Goal: Information Seeking & Learning: Learn about a topic

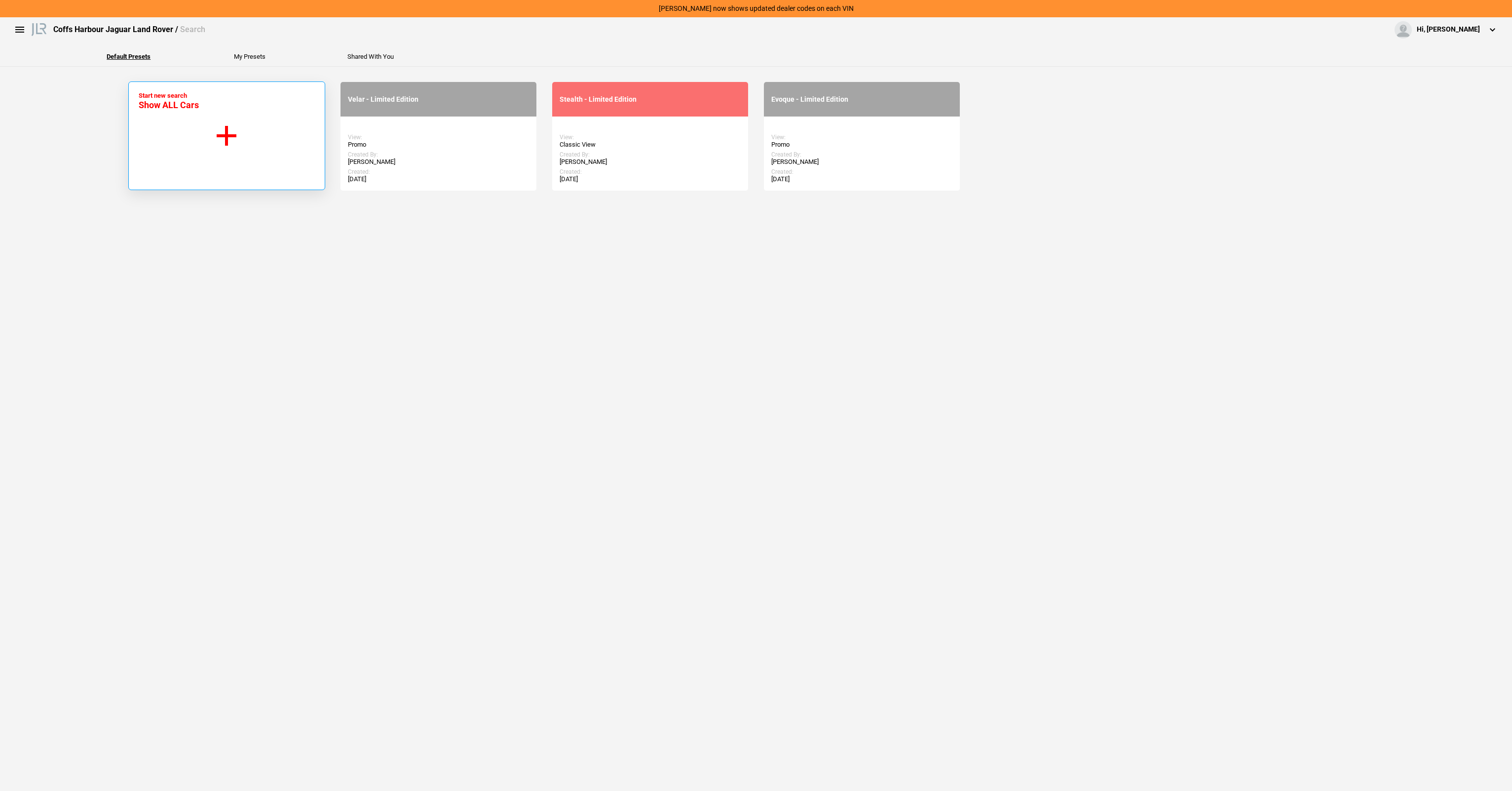
click at [211, 159] on button "Start new search Show ALL Cars" at bounding box center [227, 136] width 197 height 109
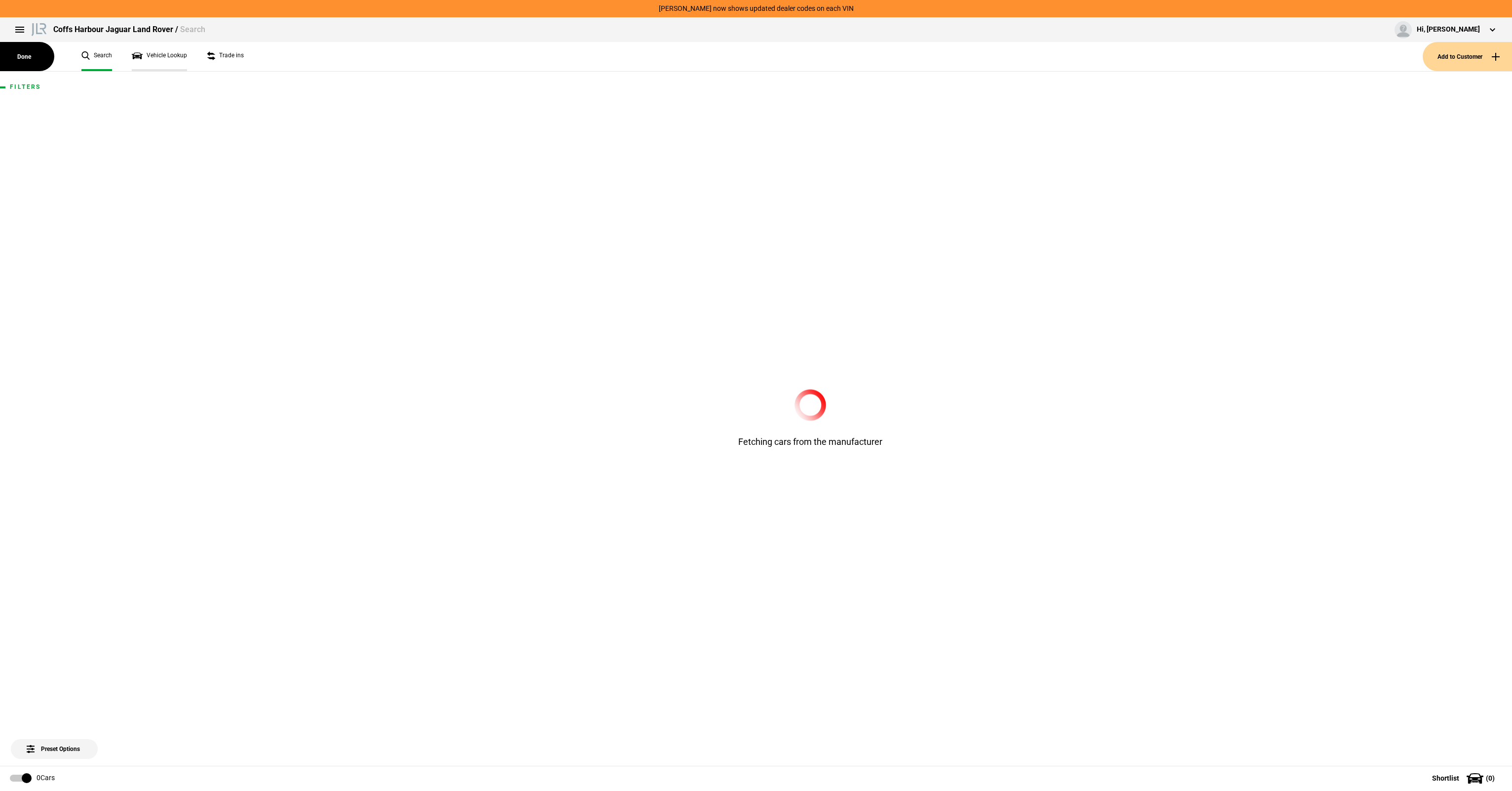
click at [158, 56] on link "Vehicle Lookup" at bounding box center [159, 56] width 55 height 29
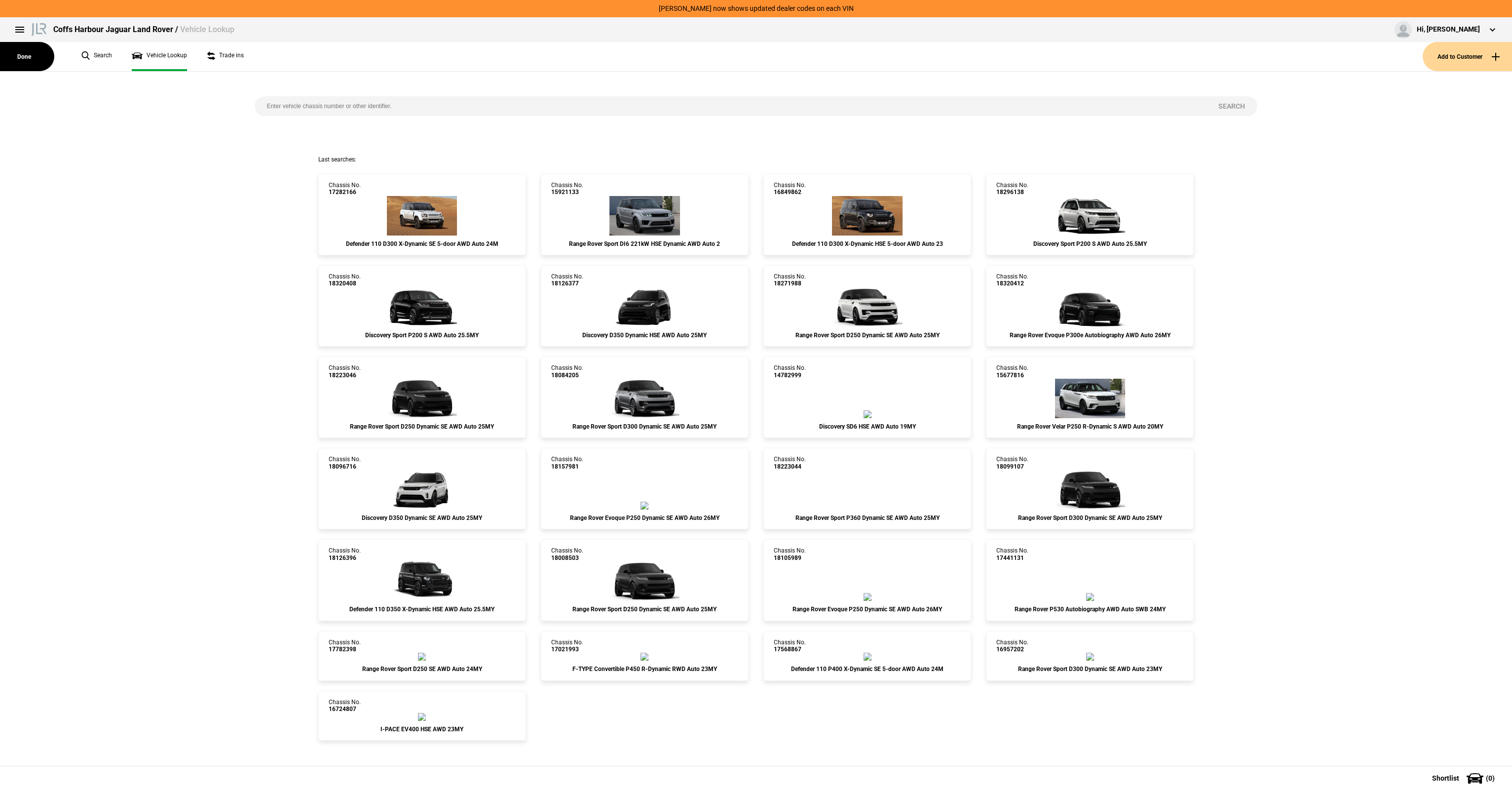
click at [275, 100] on input "search" at bounding box center [731, 106] width 952 height 20
paste input "5002291222"
click at [299, 103] on input "5002291222" at bounding box center [731, 106] width 952 height 20
click at [299, 104] on input "5002291222" at bounding box center [731, 106] width 952 height 20
paste input "SALZA2AX2TH306014"
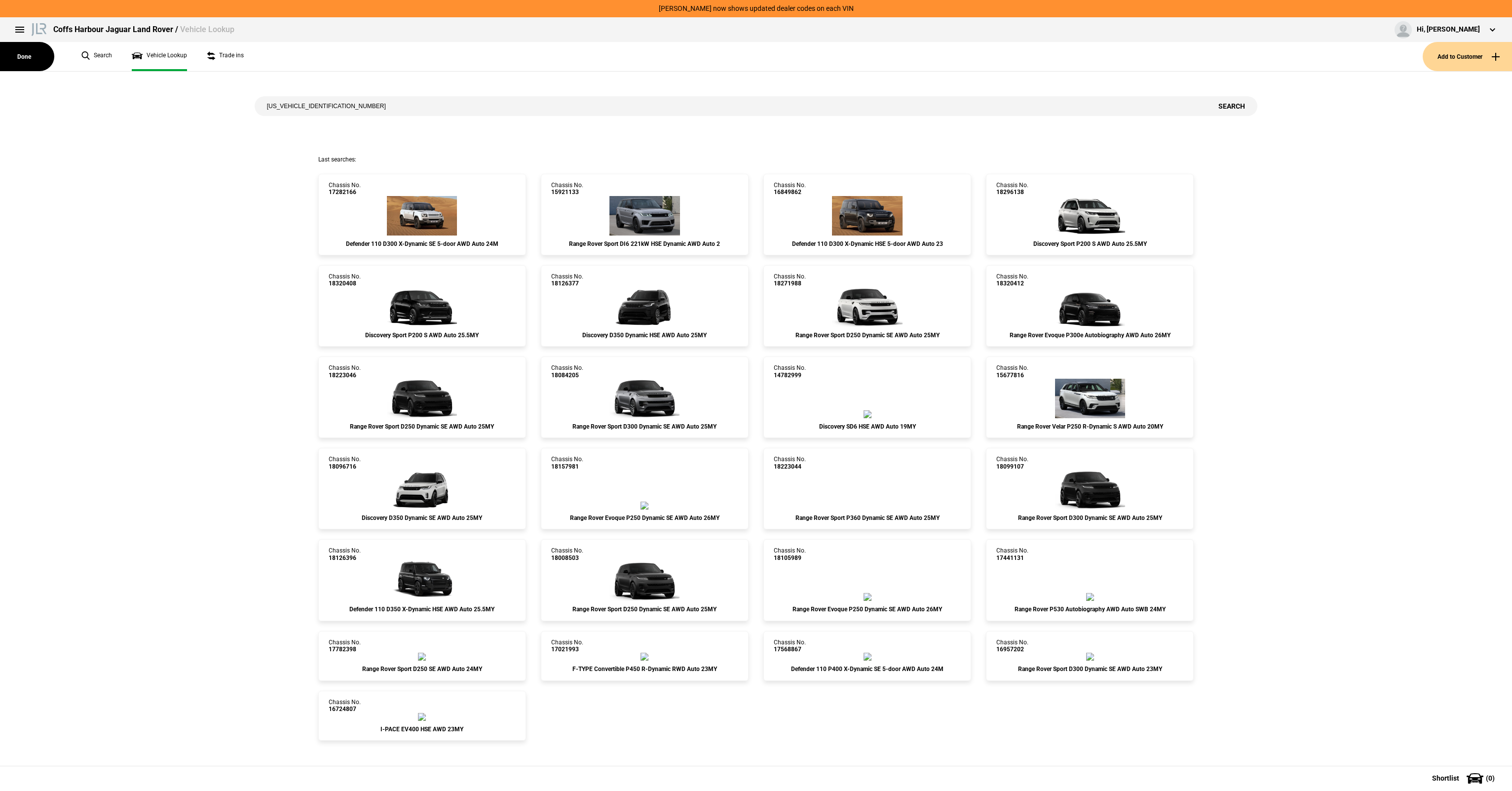
type input "SALZA2AX2TH306014"
click at [1230, 108] on button "Search" at bounding box center [1231, 106] width 51 height 20
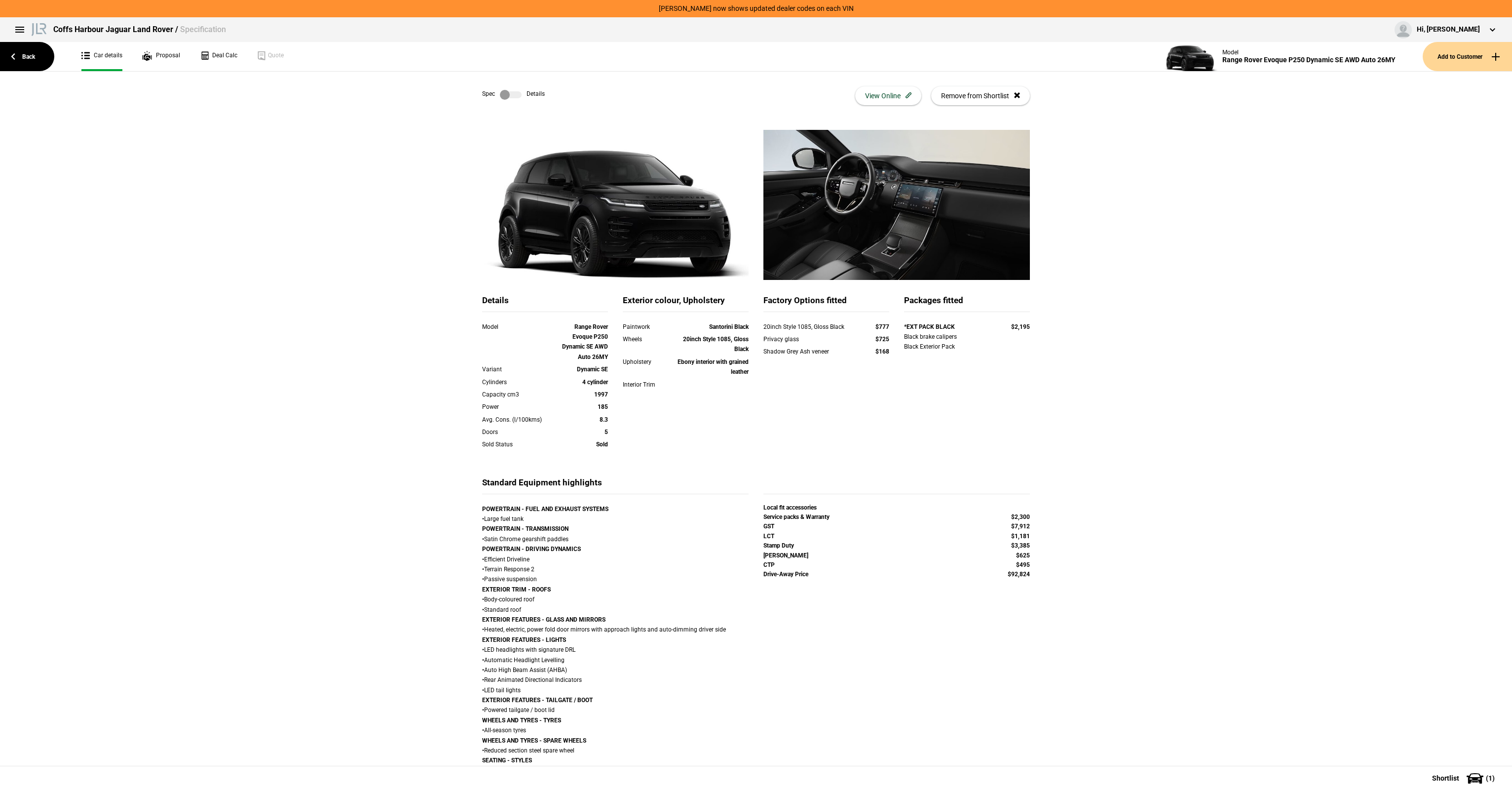
drag, startPoint x: 808, startPoint y: 11, endPoint x: 862, endPoint y: 11, distance: 54.0
click at [862, 11] on div "[PERSON_NAME] now shows updated dealer codes on each VIN" at bounding box center [756, 8] width 1512 height 17
click at [504, 94] on label at bounding box center [511, 95] width 22 height 10
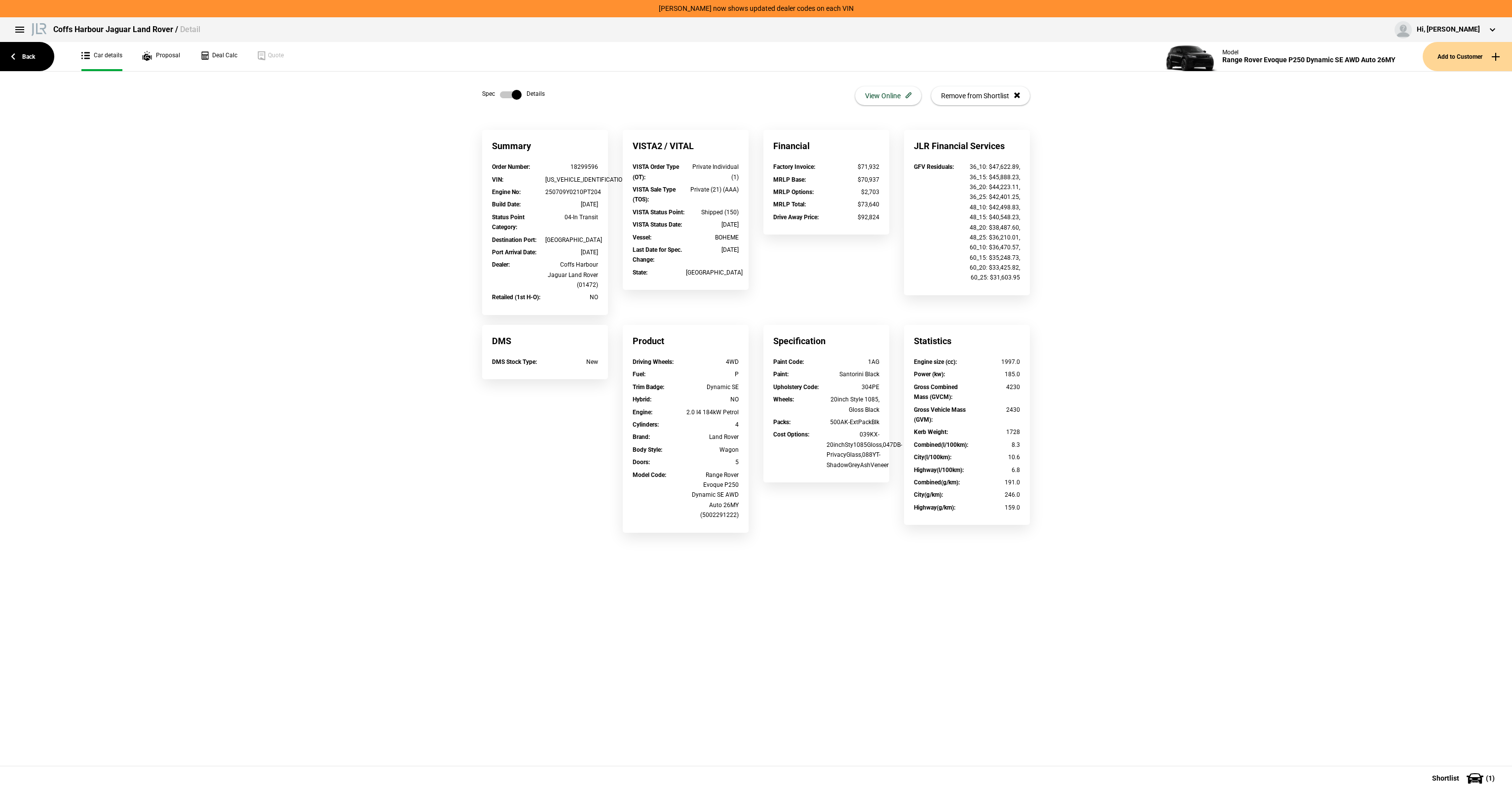
click at [504, 94] on label at bounding box center [511, 95] width 22 height 10
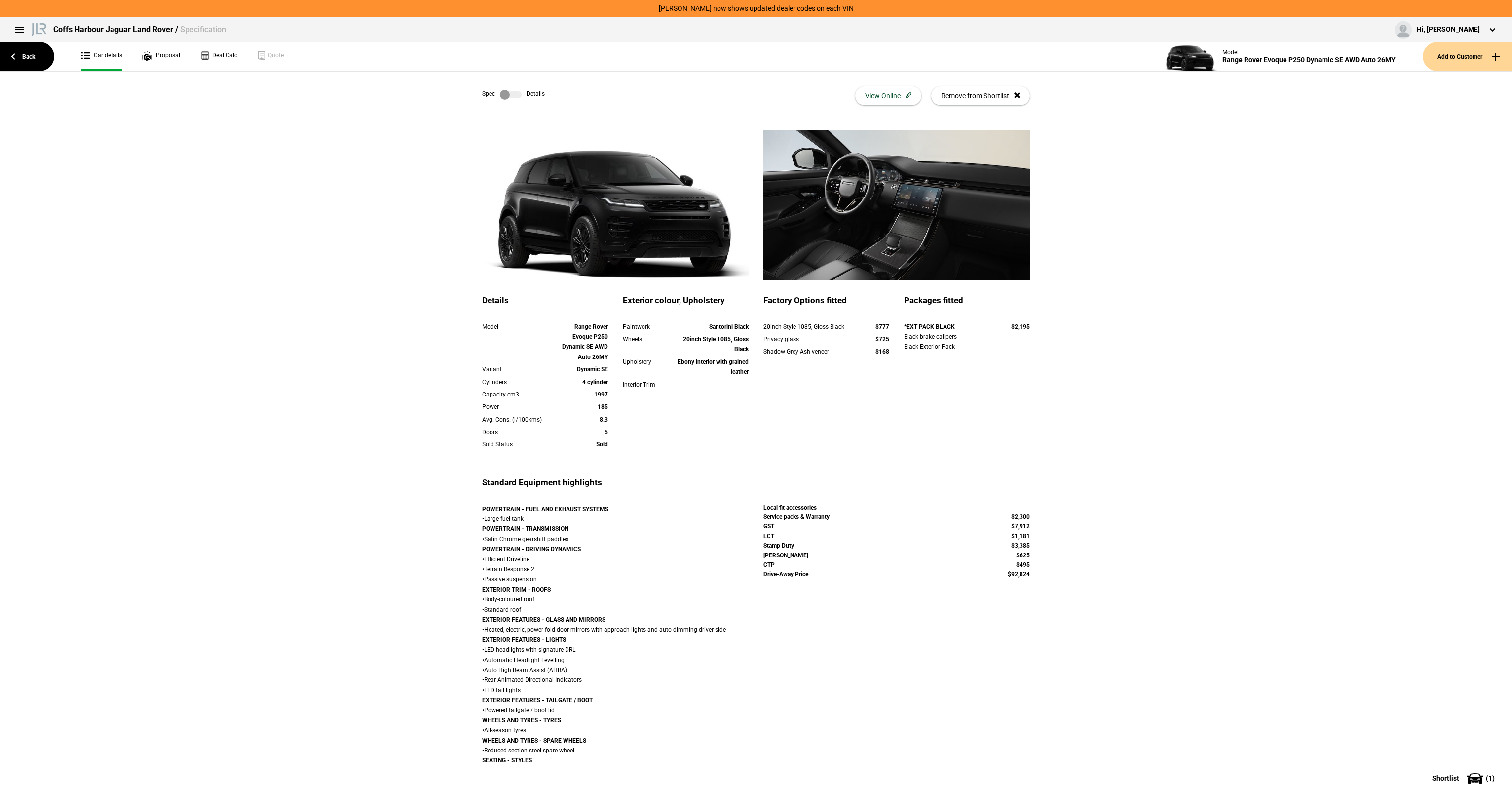
click at [504, 97] on label at bounding box center [511, 95] width 22 height 10
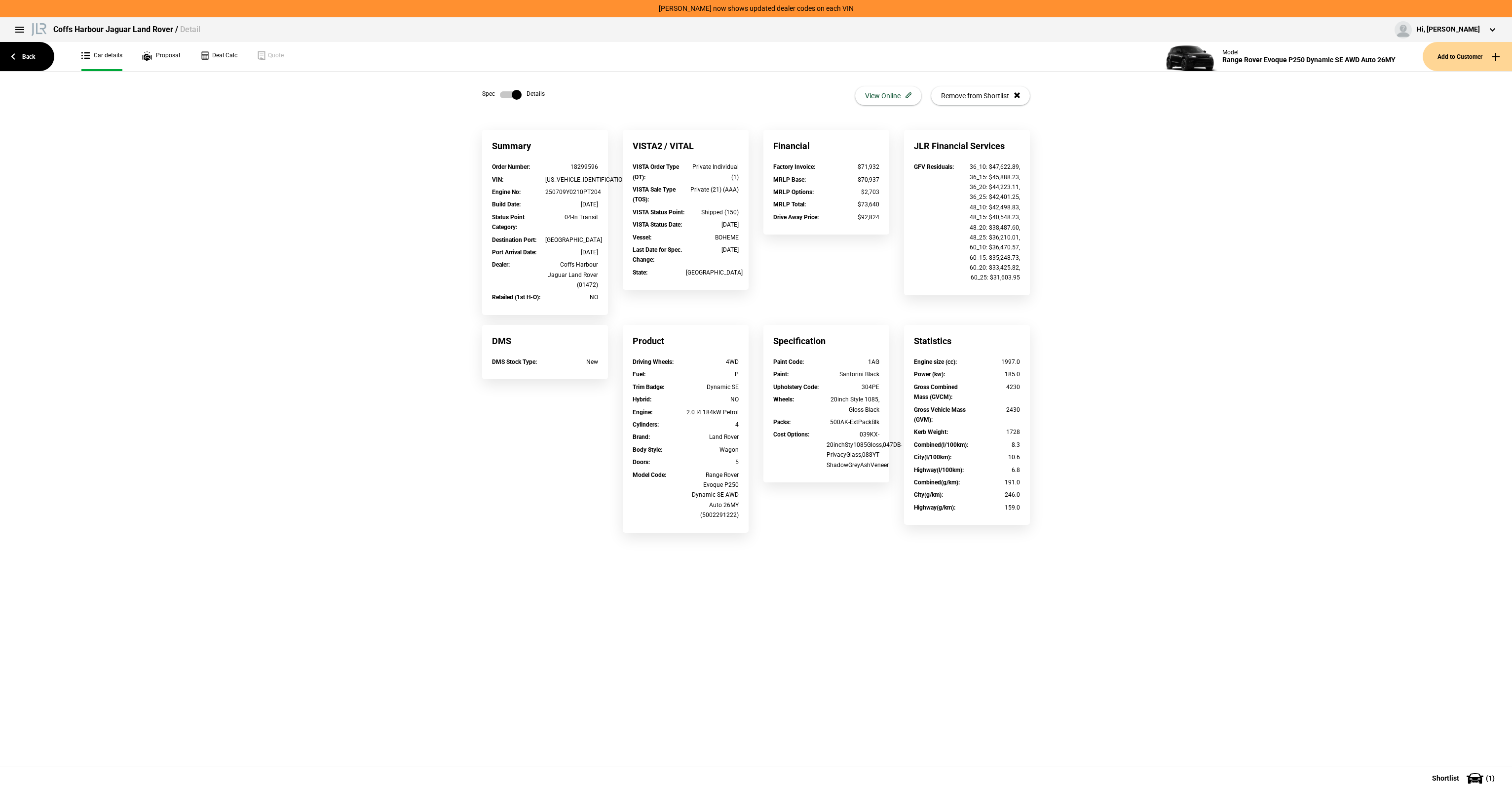
click at [507, 96] on label at bounding box center [511, 95] width 22 height 10
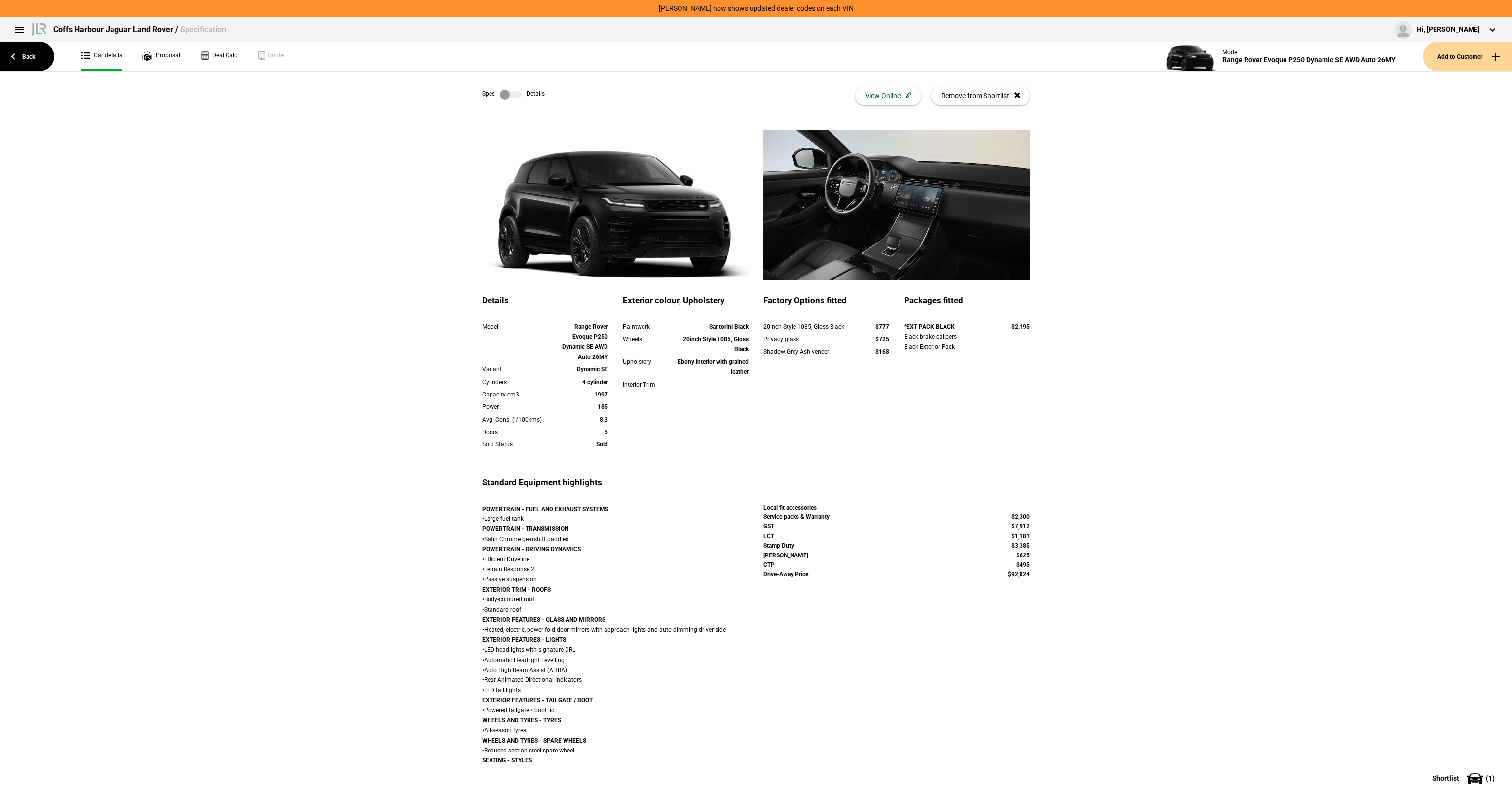
click at [651, 236] on img at bounding box center [615, 205] width 266 height 150
drag, startPoint x: 614, startPoint y: 327, endPoint x: 906, endPoint y: 378, distance: 296.4
click at [906, 378] on div "Details Model Range Rover Evoque P250 Dynamic SE AWD Auto 26MY Variant Dynamic …" at bounding box center [756, 386] width 562 height 182
click at [908, 379] on div "Details Model Range Rover Evoque P250 Dynamic SE AWD Auto 26MY Variant Dynamic …" at bounding box center [756, 386] width 562 height 182
drag, startPoint x: 1018, startPoint y: 396, endPoint x: 748, endPoint y: 327, distance: 278.7
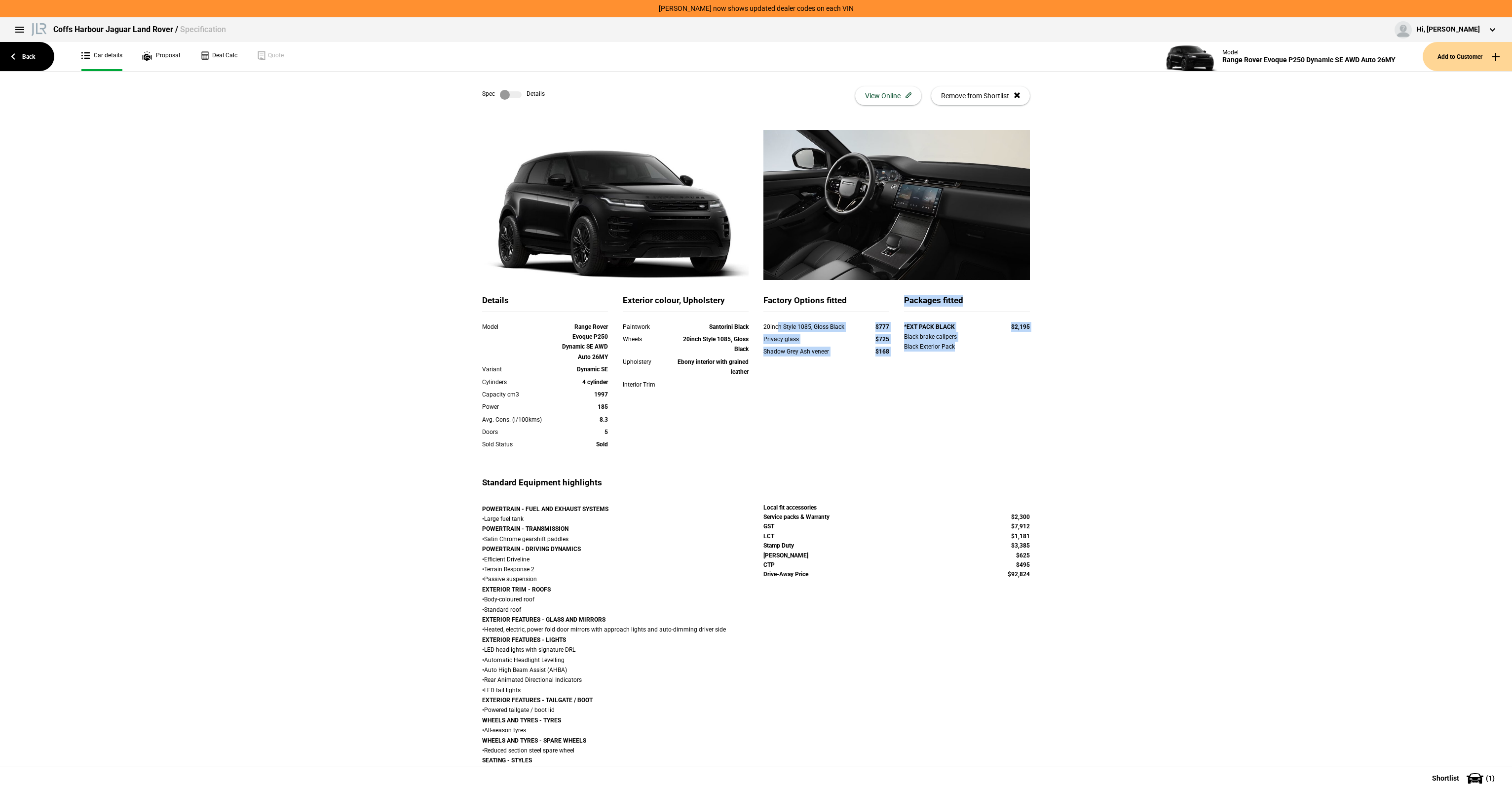
click at [748, 327] on div "Details Model Range Rover Evoque P250 Dynamic SE AWD Auto 26MY Variant Dynamic …" at bounding box center [756, 386] width 562 height 182
click at [747, 327] on div "Paintwork Santorini Black" at bounding box center [686, 328] width 141 height 12
drag, startPoint x: 788, startPoint y: 355, endPoint x: 1059, endPoint y: 379, distance: 272.1
click at [1059, 379] on div "Details Model Range Rover Evoque P250 Dynamic SE AWD Auto 26MY Variant Dynamic …" at bounding box center [756, 693] width 1512 height 1126
click at [1060, 379] on div "Details Model Range Rover Evoque P250 Dynamic SE AWD Auto 26MY Variant Dynamic …" at bounding box center [756, 693] width 1512 height 1126
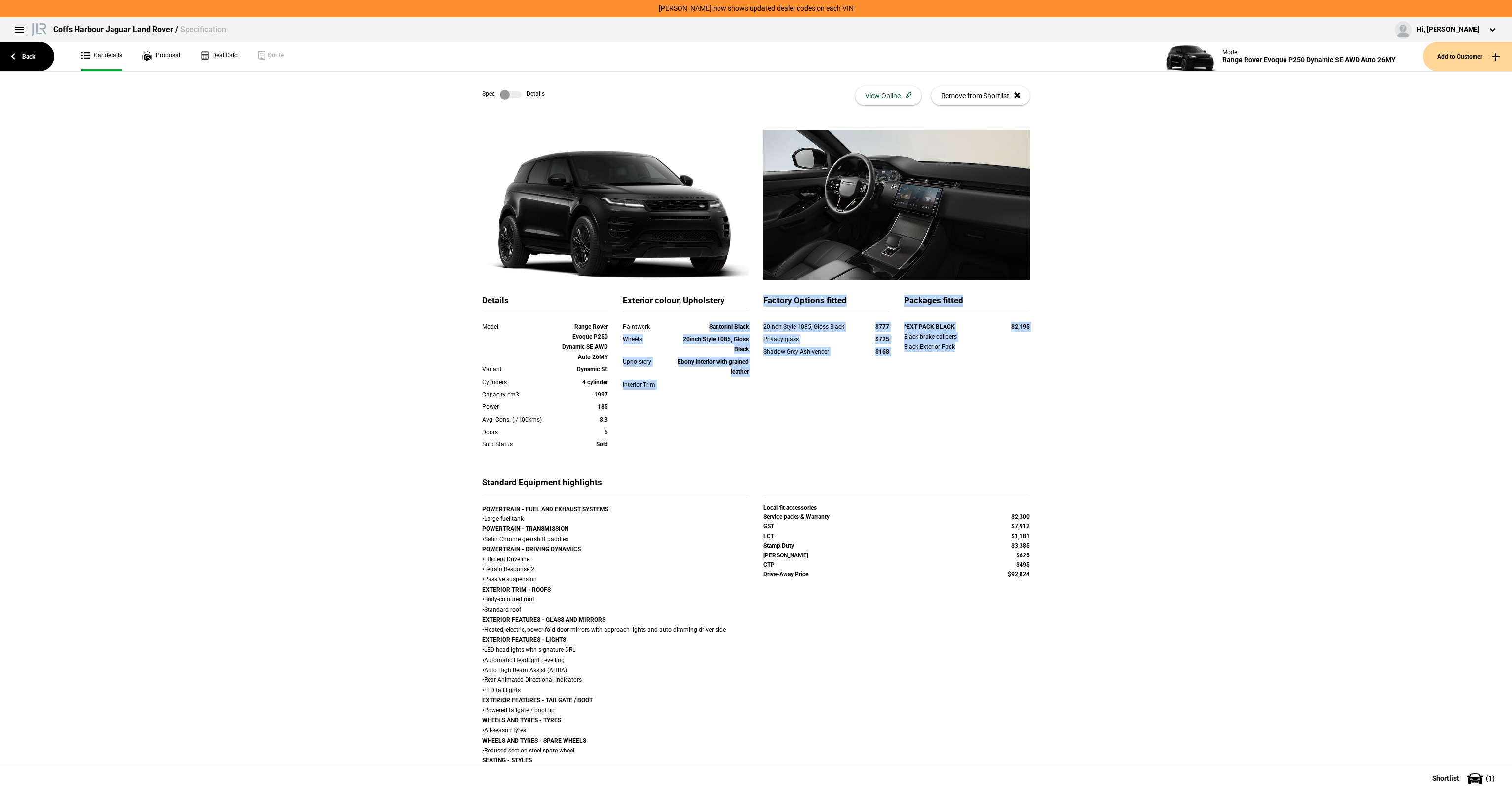
click at [993, 366] on div "Packages fitted *EXT PACK BLACK $2,195 Black brake calipers Black Exterior Pack" at bounding box center [967, 337] width 141 height 85
click at [848, 371] on div "Factory Options fitted 20inch Style 1085, Gloss Black $777 Privacy glass $725 S…" at bounding box center [826, 339] width 141 height 89
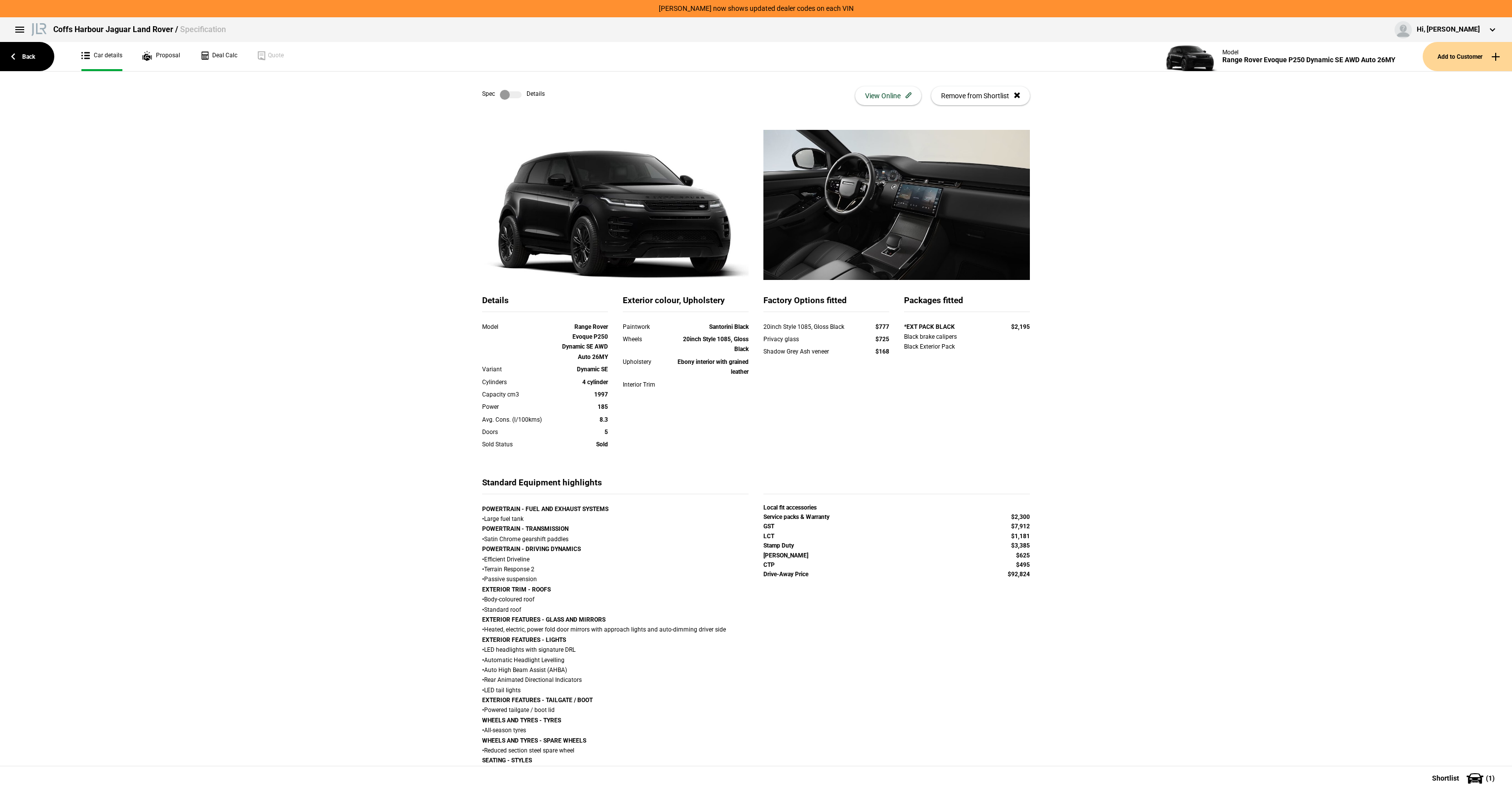
click at [737, 342] on strong "20inch Style 1085, Gloss Black" at bounding box center [716, 344] width 66 height 17
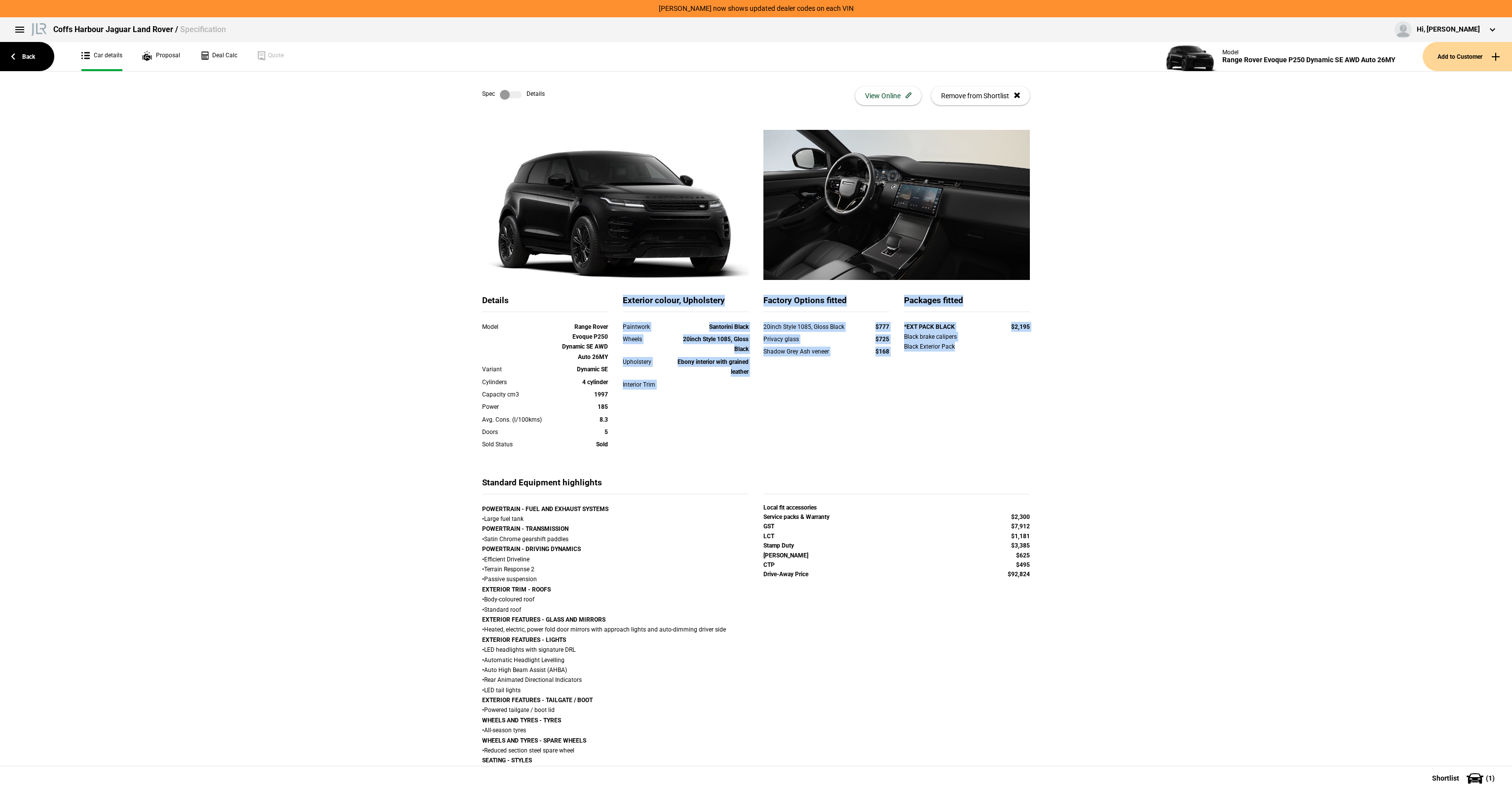
drag, startPoint x: 619, startPoint y: 299, endPoint x: 994, endPoint y: 368, distance: 381.3
click at [994, 368] on div "Details Model Range Rover Evoque P250 Dynamic SE AWD Auto 26MY Variant Dynamic …" at bounding box center [756, 386] width 562 height 182
drag, startPoint x: 994, startPoint y: 368, endPoint x: 1025, endPoint y: 371, distance: 31.1
click at [995, 368] on div "Packages fitted *EXT PACK BLACK $2,195 Black brake calipers Black Exterior Pack" at bounding box center [967, 337] width 141 height 85
click at [811, 336] on div "Privacy glass" at bounding box center [808, 339] width 88 height 10
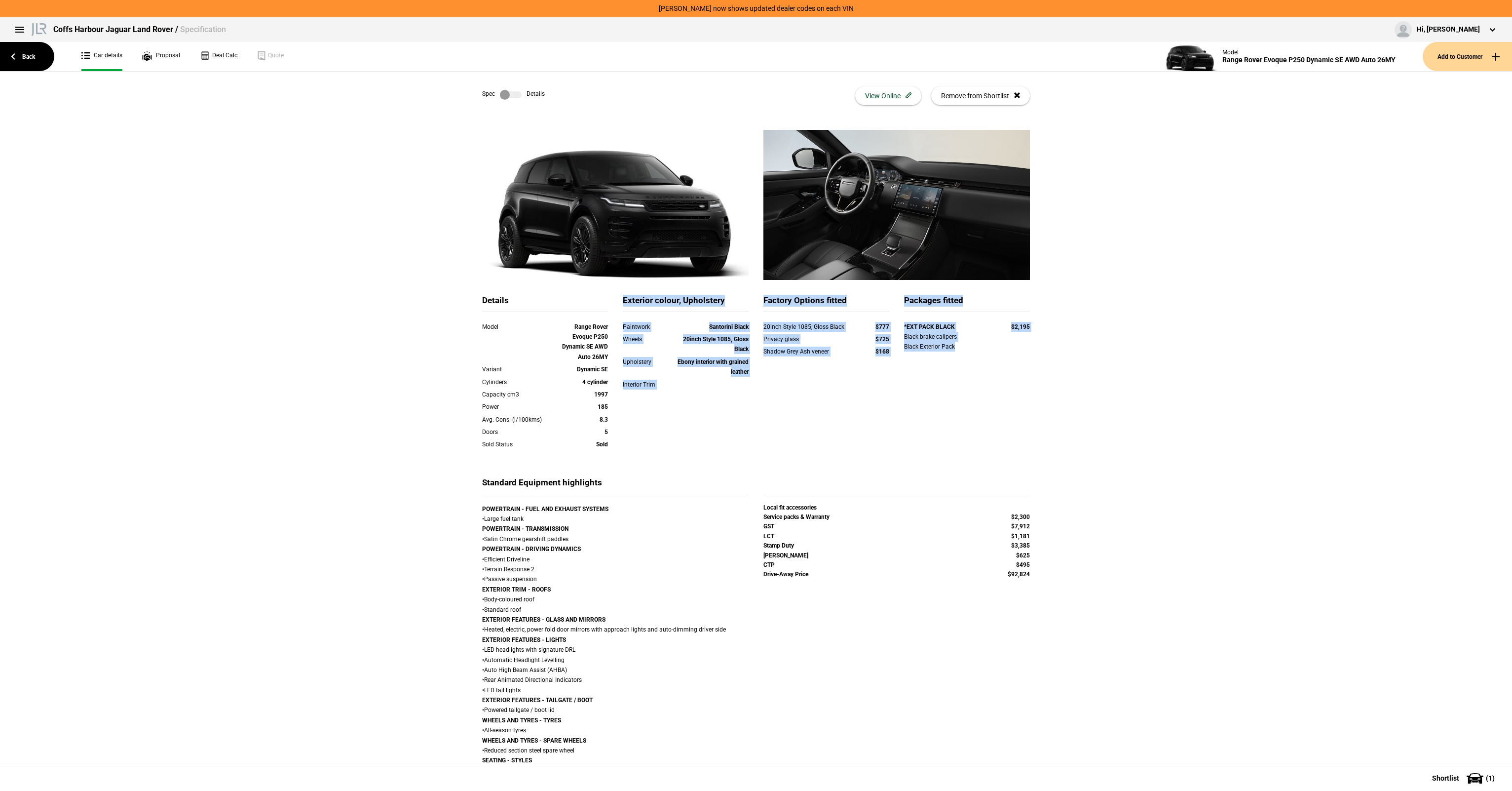
click at [647, 436] on div "Details Model Range Rover Evoque P250 Dynamic SE AWD Auto 26MY Variant Dynamic …" at bounding box center [756, 386] width 562 height 182
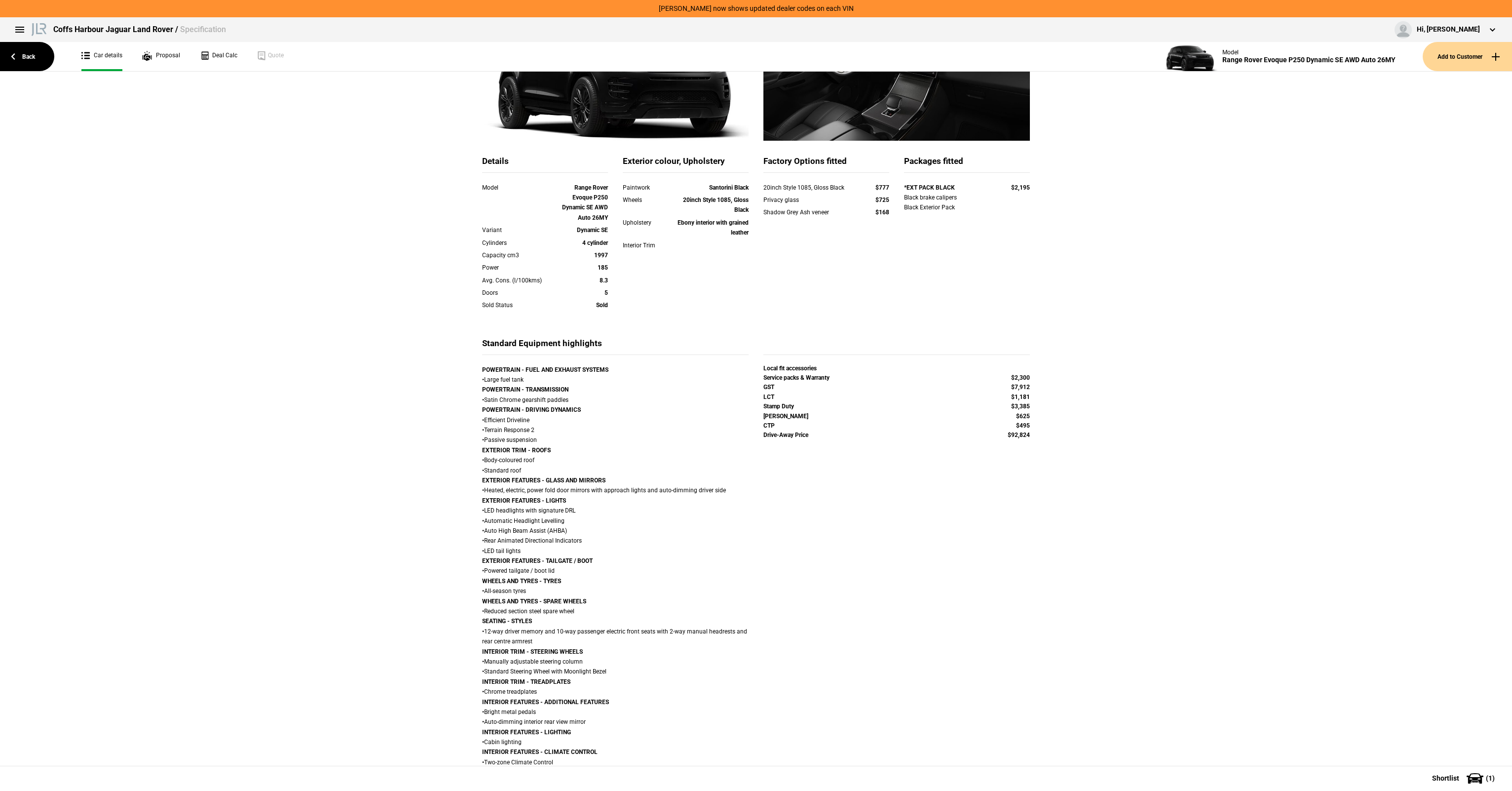
scroll to position [346, 0]
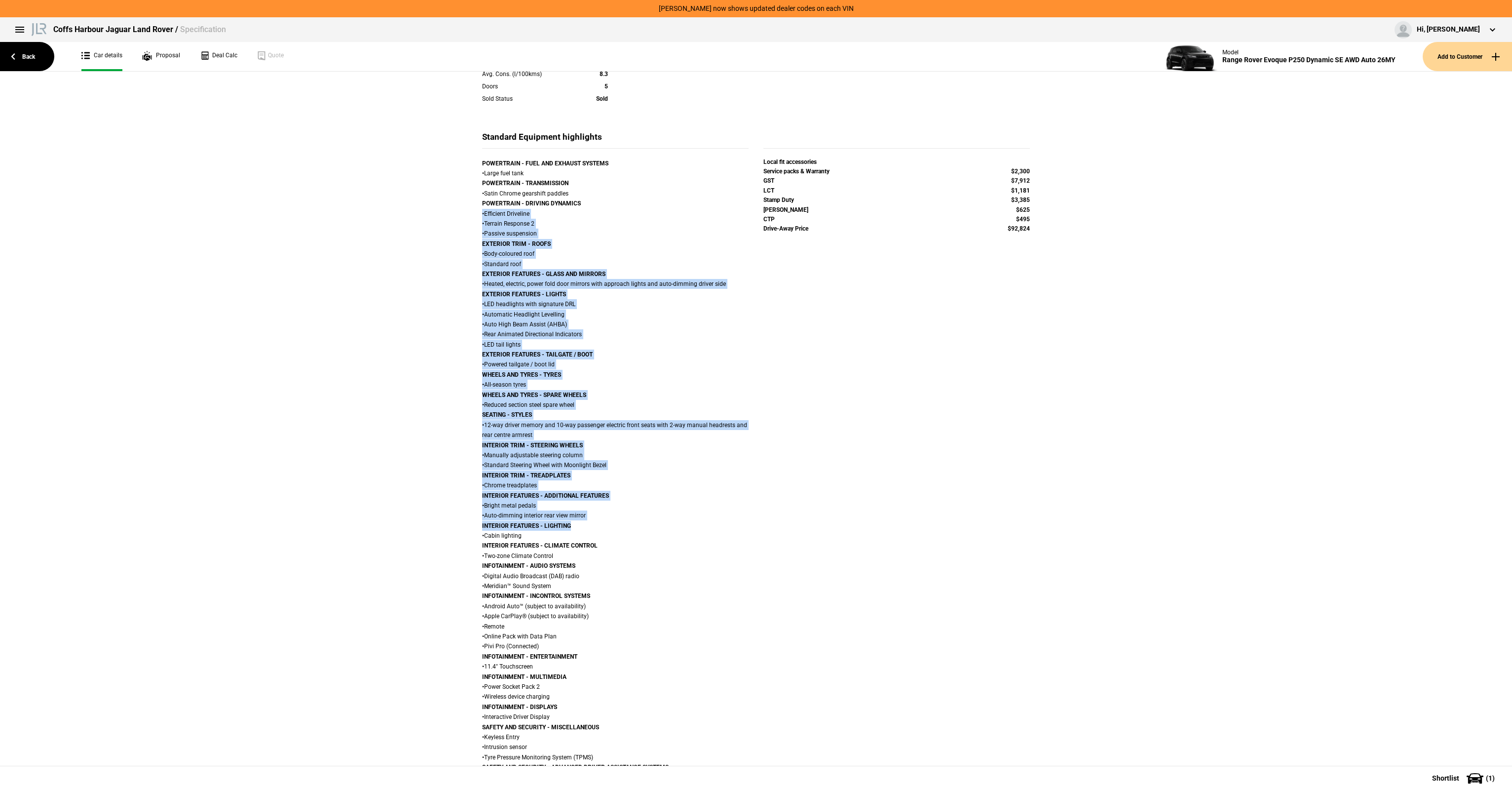
drag, startPoint x: 479, startPoint y: 210, endPoint x: 581, endPoint y: 538, distance: 343.5
click at [581, 538] on div "POWERTRAIN - FUEL AND EXHAUST SYSTEMS • Large fuel tank POWERTRAIN - TRANSMISSI…" at bounding box center [615, 521] width 266 height 725
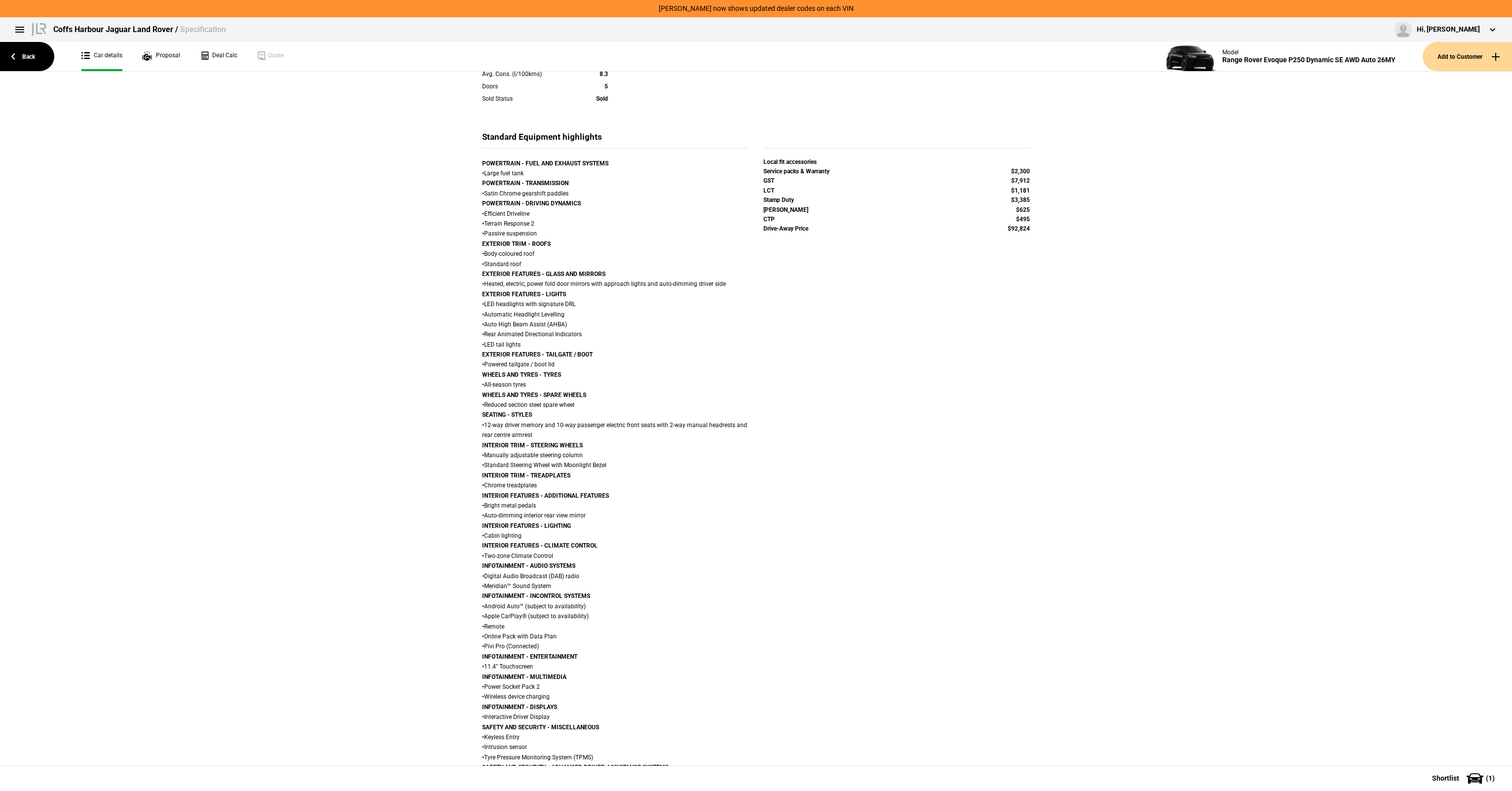
drag, startPoint x: 581, startPoint y: 538, endPoint x: 583, endPoint y: 564, distance: 26.1
click at [582, 564] on div "POWERTRAIN - FUEL AND EXHAUST SYSTEMS • Large fuel tank POWERTRAIN - TRANSMISSI…" at bounding box center [615, 521] width 266 height 725
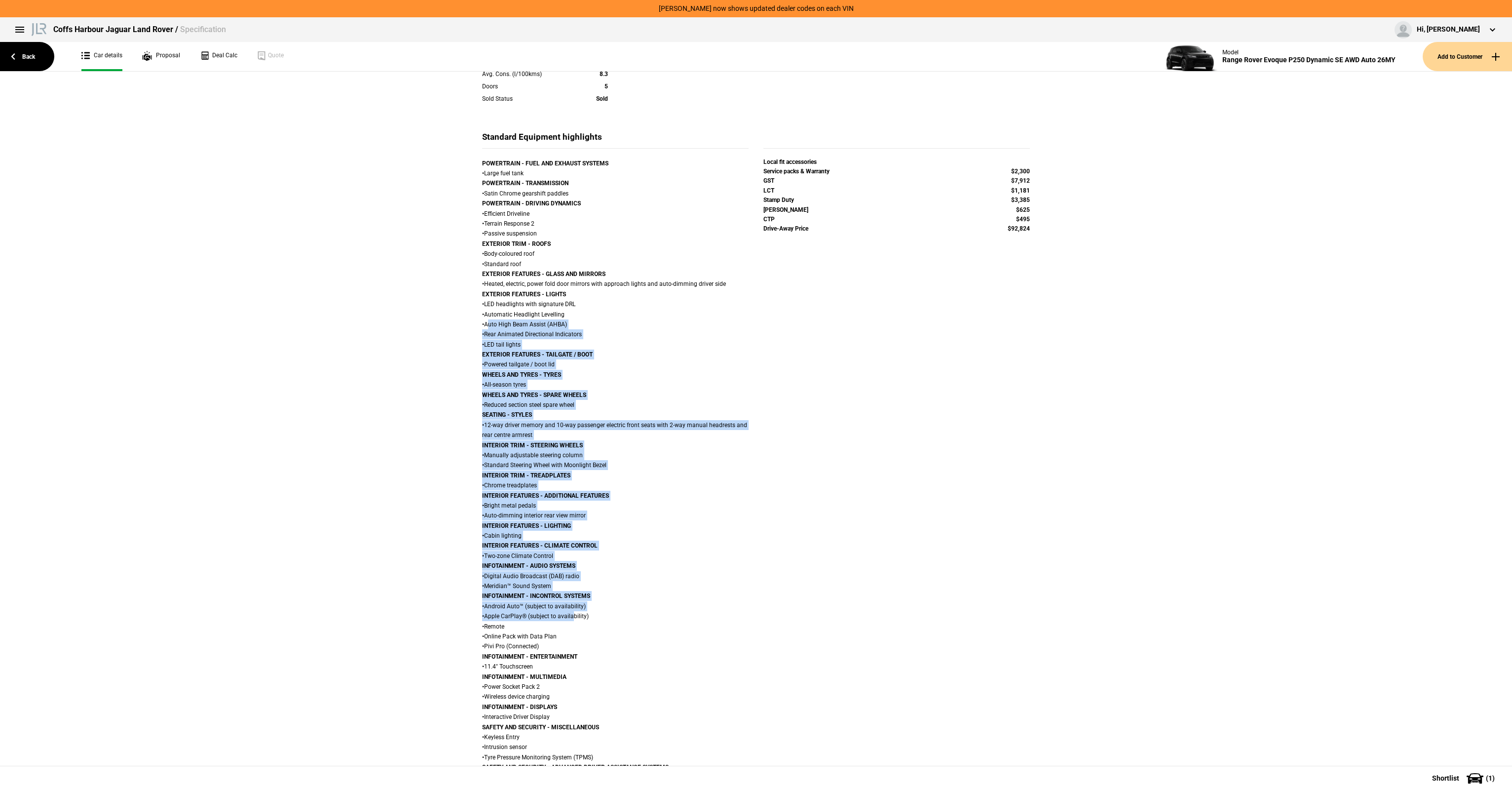
drag, startPoint x: 571, startPoint y: 615, endPoint x: 485, endPoint y: 320, distance: 307.3
click at [485, 320] on div "POWERTRAIN - FUEL AND EXHAUST SYSTEMS • Large fuel tank POWERTRAIN - TRANSMISSI…" at bounding box center [615, 521] width 266 height 725
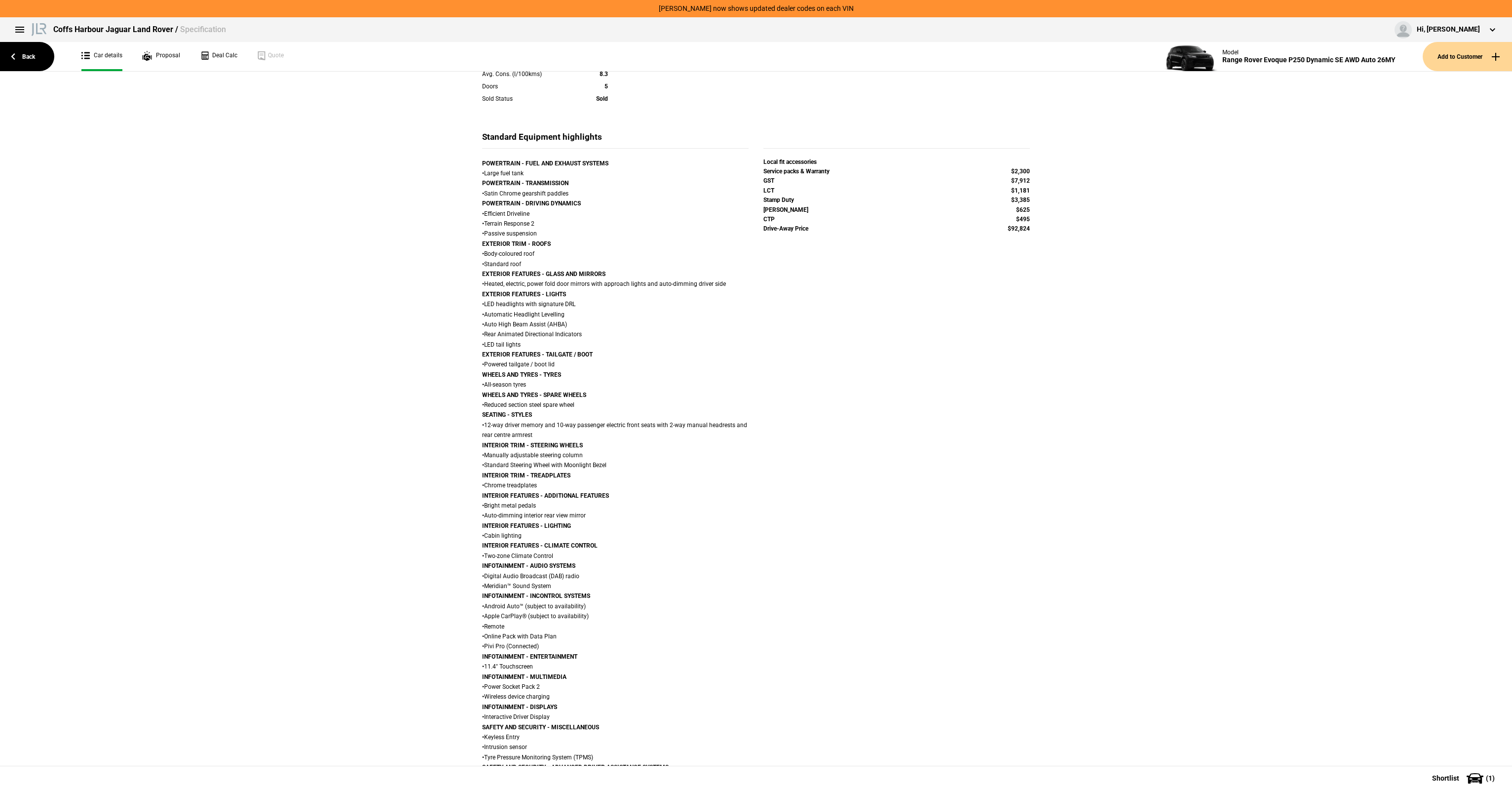
click at [482, 321] on div "POWERTRAIN - FUEL AND EXHAUST SYSTEMS • Large fuel tank POWERTRAIN - TRANSMISSI…" at bounding box center [615, 521] width 266 height 725
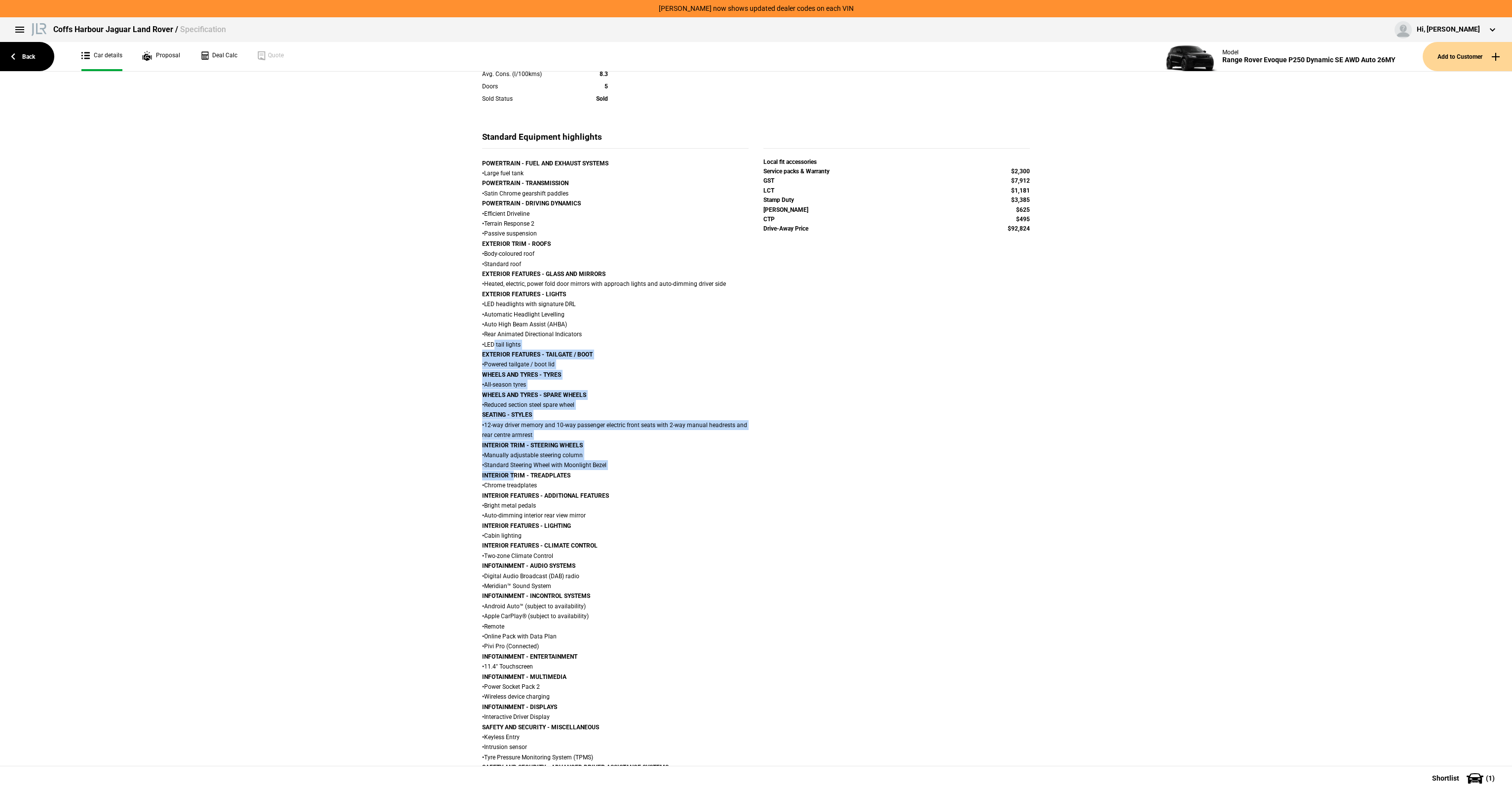
drag, startPoint x: 482, startPoint y: 321, endPoint x: 506, endPoint y: 504, distance: 184.6
click at [506, 504] on div "POWERTRAIN - FUEL AND EXHAUST SYSTEMS • Large fuel tank POWERTRAIN - TRANSMISSI…" at bounding box center [615, 521] width 266 height 725
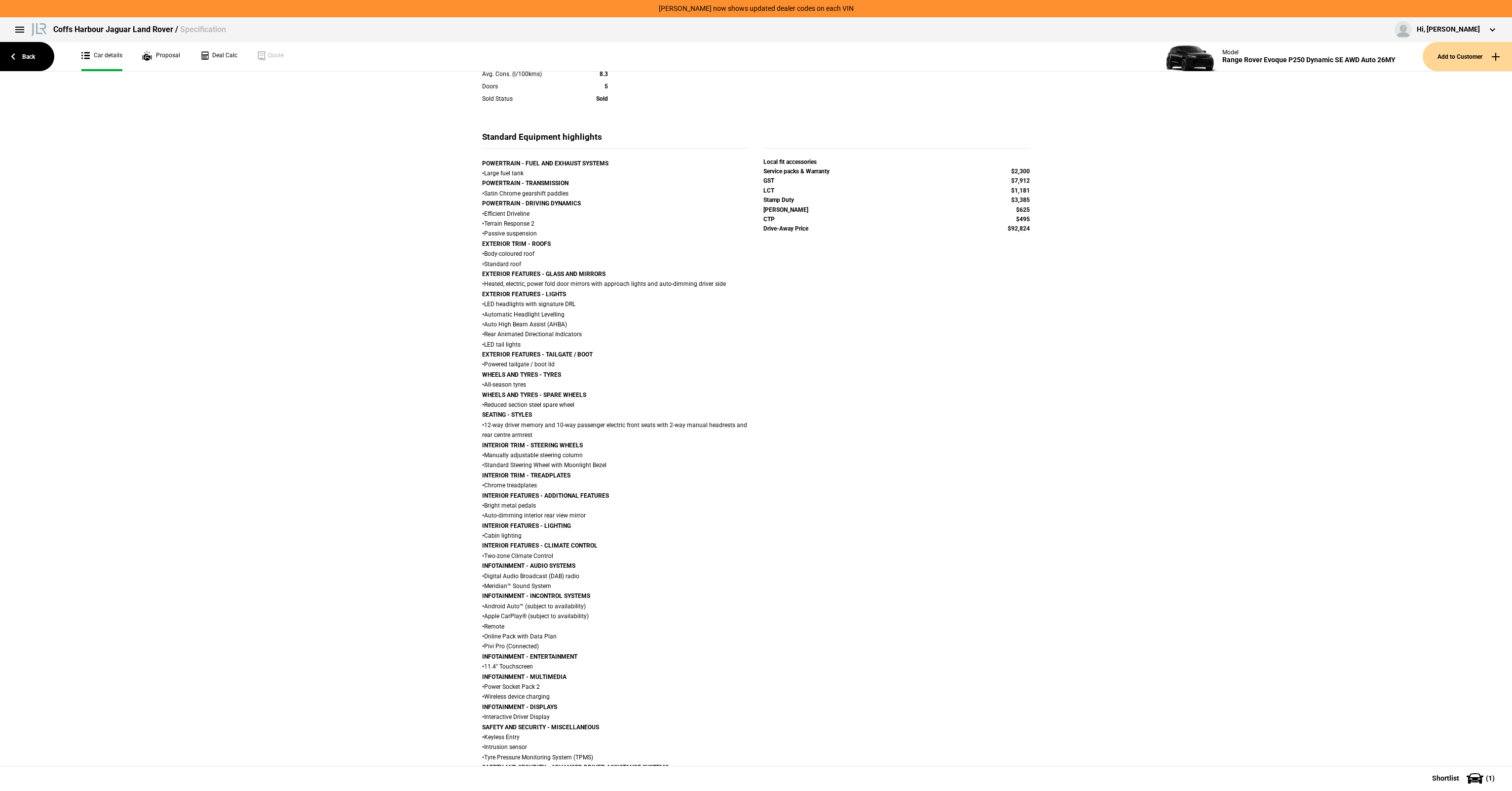
drag, startPoint x: 541, startPoint y: 613, endPoint x: 545, endPoint y: 535, distance: 78.1
click at [545, 535] on div "POWERTRAIN - FUEL AND EXHAUST SYSTEMS • Large fuel tank POWERTRAIN - TRANSMISSI…" at bounding box center [615, 521] width 266 height 725
drag, startPoint x: 545, startPoint y: 535, endPoint x: 547, endPoint y: 471, distance: 64.0
click at [547, 471] on div "POWERTRAIN - FUEL AND EXHAUST SYSTEMS • Large fuel tank POWERTRAIN - TRANSMISSI…" at bounding box center [615, 521] width 266 height 725
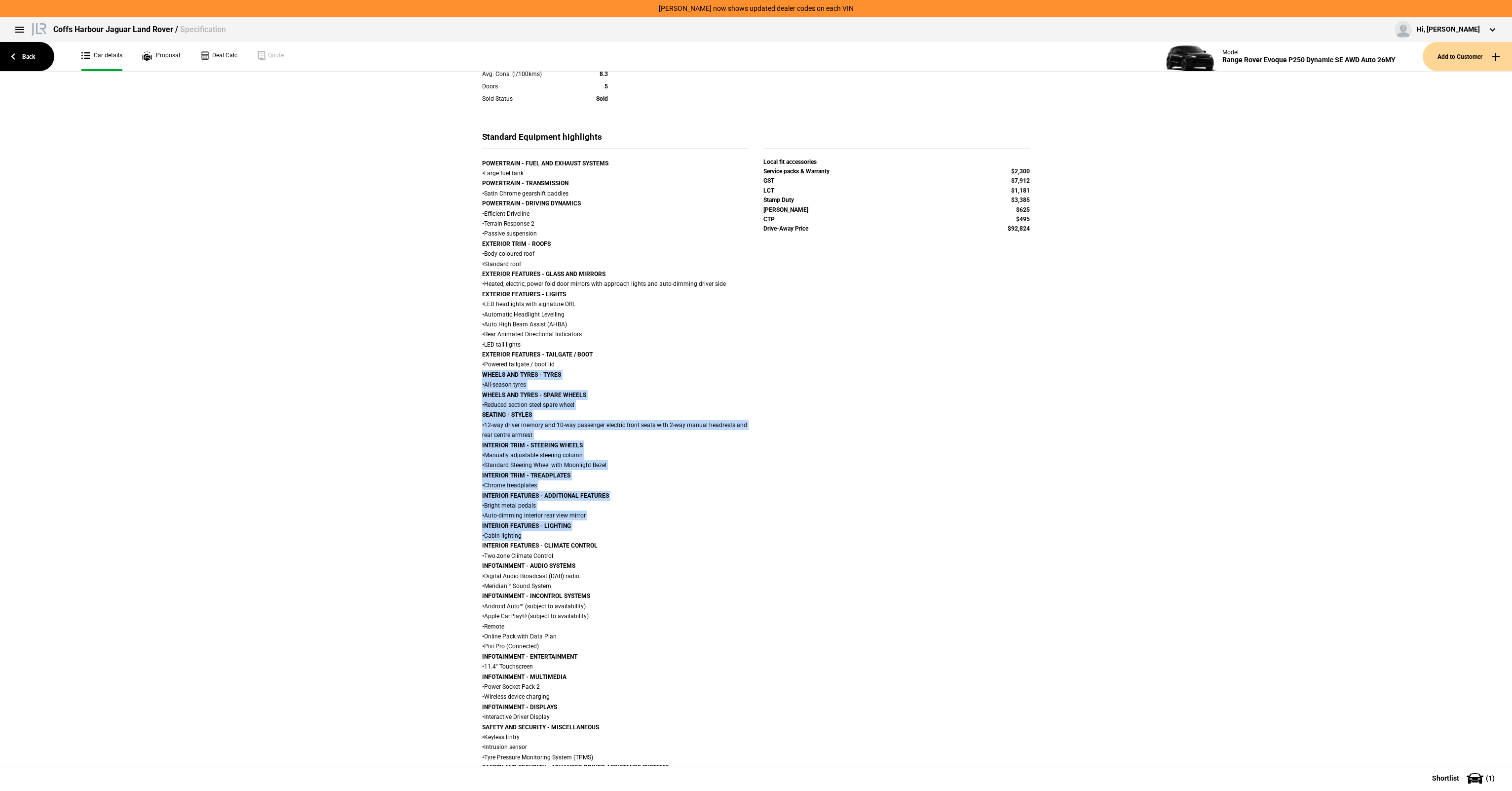
drag, startPoint x: 547, startPoint y: 471, endPoint x: 529, endPoint y: 534, distance: 65.5
click at [529, 534] on div "Details Model Range Rover Evoque P250 Dynamic SE AWD Auto 26MY Variant Dynamic …" at bounding box center [756, 348] width 1512 height 1126
drag, startPoint x: 529, startPoint y: 534, endPoint x: 536, endPoint y: 553, distance: 20.2
click at [529, 534] on div "POWERTRAIN - FUEL AND EXHAUST SYSTEMS • Large fuel tank POWERTRAIN - TRANSMISSI…" at bounding box center [615, 521] width 266 height 725
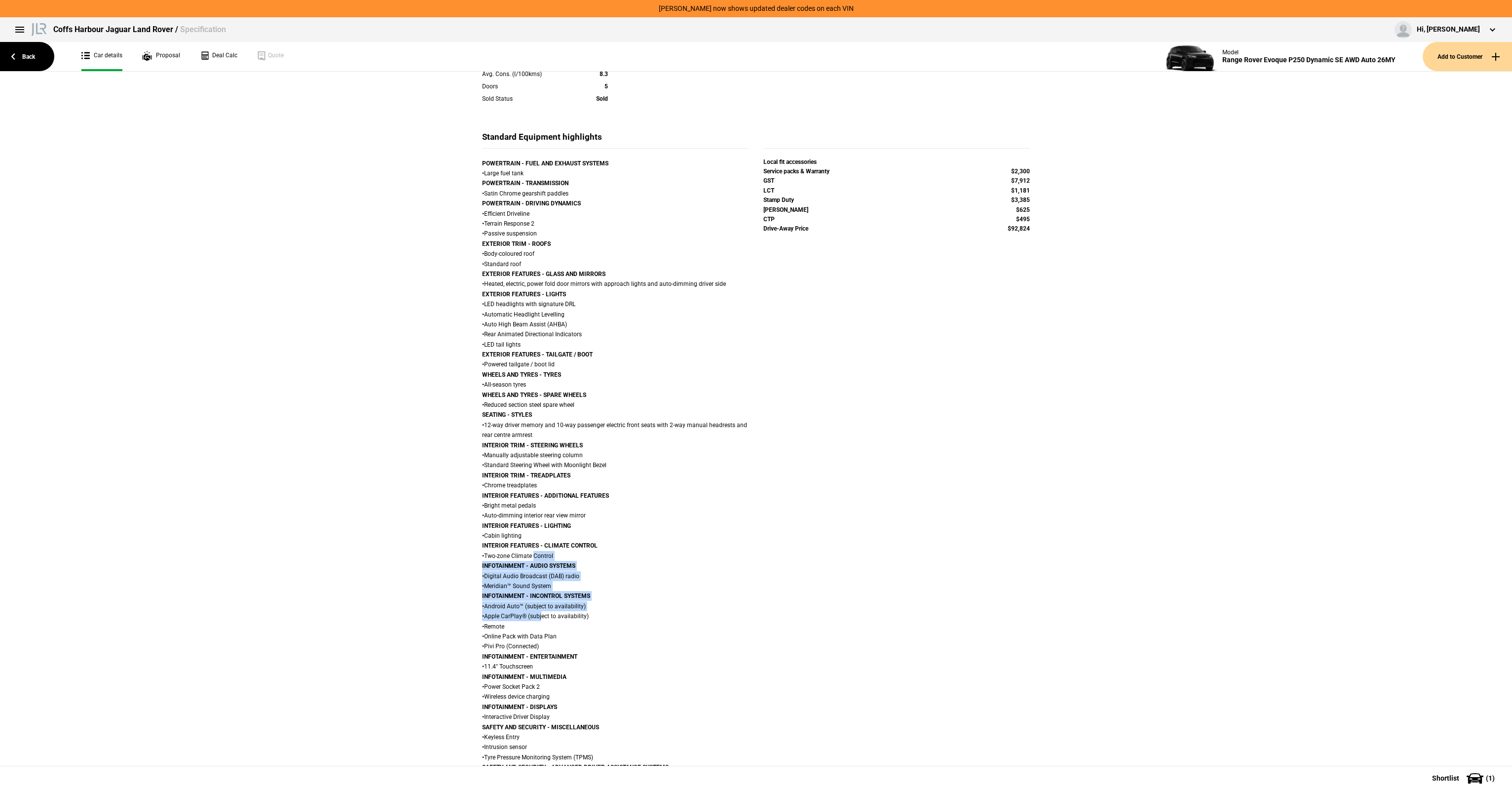
drag, startPoint x: 538, startPoint y: 610, endPoint x: 528, endPoint y: 523, distance: 87.6
click at [528, 523] on div "POWERTRAIN - FUEL AND EXHAUST SYSTEMS • Large fuel tank POWERTRAIN - TRANSMISSI…" at bounding box center [615, 521] width 266 height 725
click at [528, 521] on div "POWERTRAIN - FUEL AND EXHAUST SYSTEMS • Large fuel tank POWERTRAIN - TRANSMISSI…" at bounding box center [615, 521] width 266 height 725
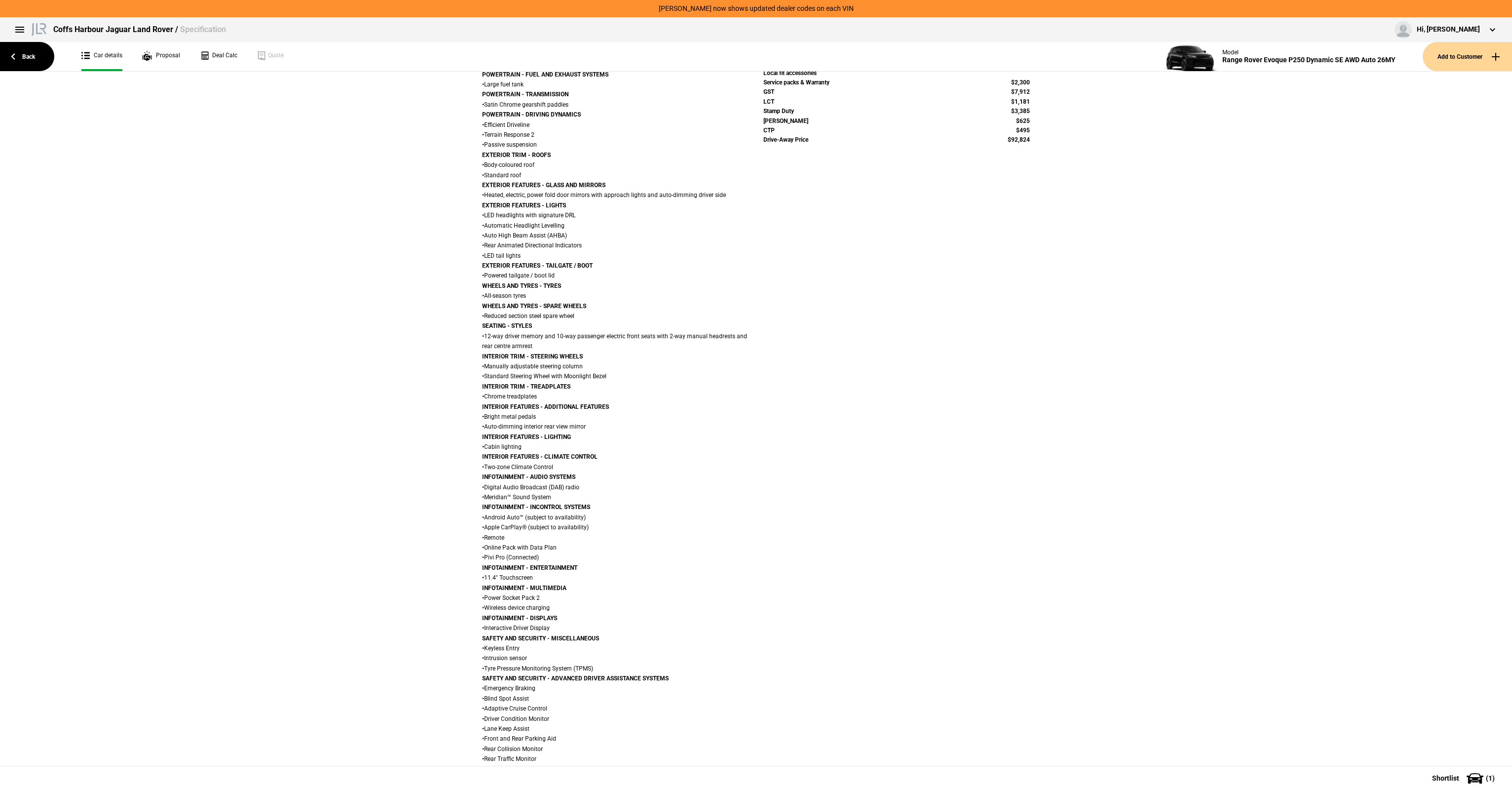
scroll to position [490, 0]
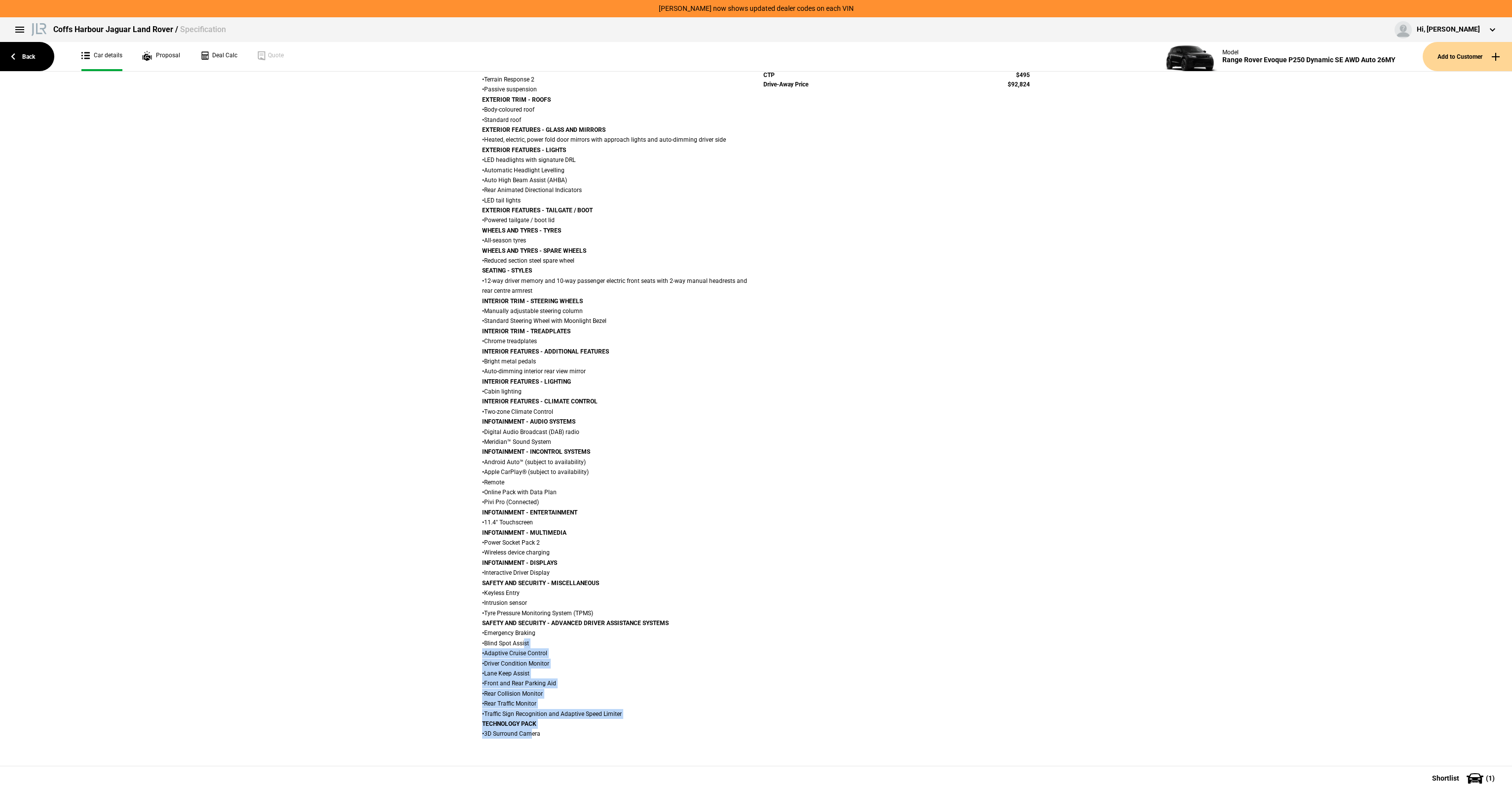
drag, startPoint x: 529, startPoint y: 738, endPoint x: 521, endPoint y: 635, distance: 103.3
click at [521, 635] on div "POWERTRAIN - FUEL AND EXHAUST SYSTEMS • Large fuel tank POWERTRAIN - TRANSMISSI…" at bounding box center [615, 376] width 266 height 725
click at [521, 634] on div "POWERTRAIN - FUEL AND EXHAUST SYSTEMS • Large fuel tank POWERTRAIN - TRANSMISSI…" at bounding box center [615, 376] width 266 height 725
click at [547, 520] on div "POWERTRAIN - FUEL AND EXHAUST SYSTEMS • Large fuel tank POWERTRAIN - TRANSMISSI…" at bounding box center [615, 376] width 266 height 725
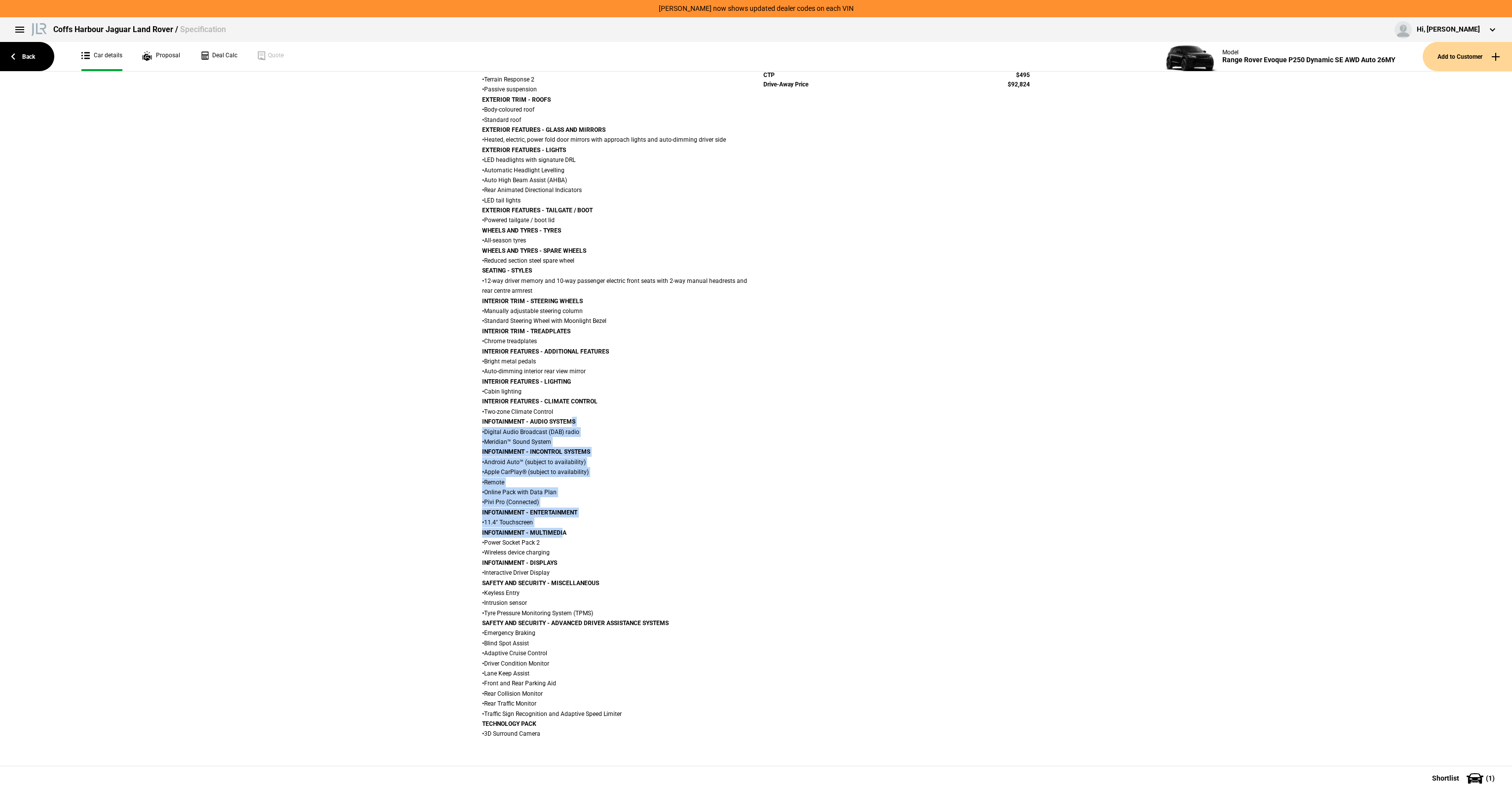
drag, startPoint x: 558, startPoint y: 529, endPoint x: 572, endPoint y: 368, distance: 161.6
click at [572, 368] on div "POWERTRAIN - FUEL AND EXHAUST SYSTEMS • Large fuel tank POWERTRAIN - TRANSMISSI…" at bounding box center [615, 376] width 266 height 725
drag, startPoint x: 572, startPoint y: 368, endPoint x: 558, endPoint y: 333, distance: 37.7
click at [573, 361] on div "POWERTRAIN - FUEL AND EXHAUST SYSTEMS • Large fuel tank POWERTRAIN - TRANSMISSI…" at bounding box center [615, 376] width 266 height 725
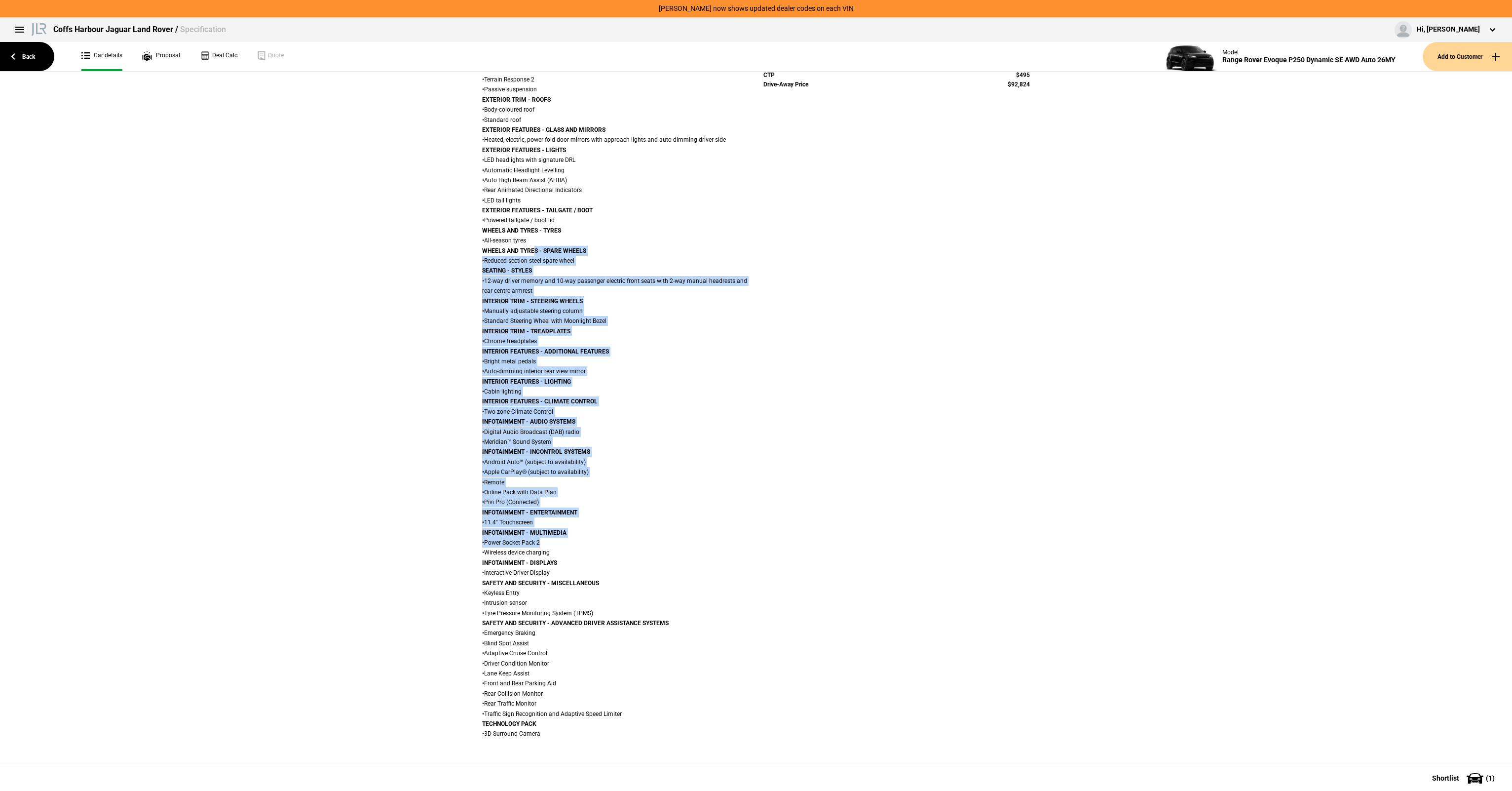
drag, startPoint x: 529, startPoint y: 250, endPoint x: 595, endPoint y: 547, distance: 304.2
click at [595, 547] on div "POWERTRAIN - FUEL AND EXHAUST SYSTEMS • Large fuel tank POWERTRAIN - TRANSMISSI…" at bounding box center [615, 376] width 266 height 725
drag, startPoint x: 595, startPoint y: 547, endPoint x: 597, endPoint y: 554, distance: 7.3
click at [597, 554] on div "POWERTRAIN - FUEL AND EXHAUST SYSTEMS • Large fuel tank POWERTRAIN - TRANSMISSI…" at bounding box center [615, 376] width 266 height 725
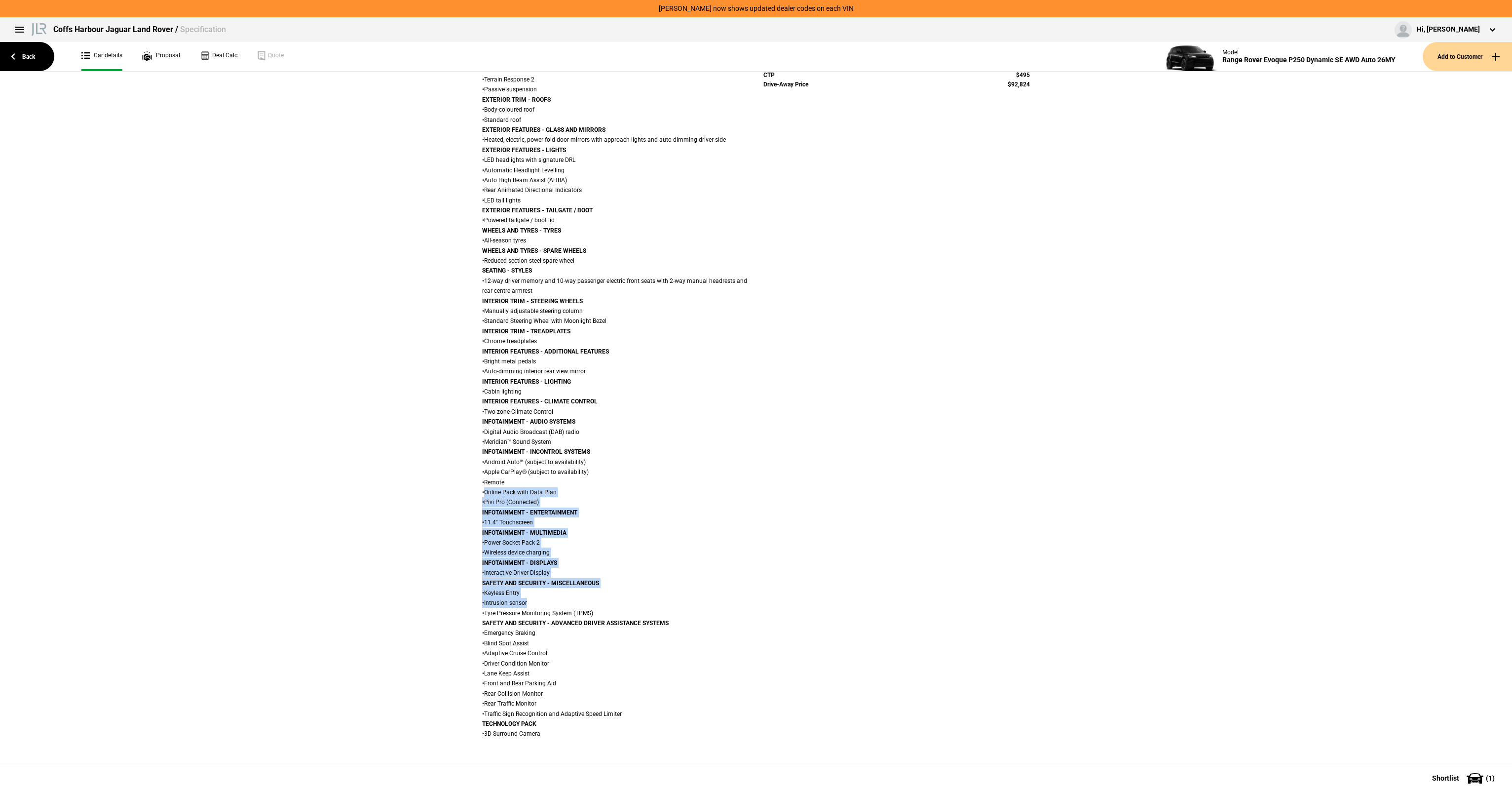
drag, startPoint x: 600, startPoint y: 607, endPoint x: 565, endPoint y: 386, distance: 223.8
click at [565, 386] on div "POWERTRAIN - FUEL AND EXHAUST SYSTEMS • Large fuel tank POWERTRAIN - TRANSMISSI…" at bounding box center [615, 376] width 266 height 725
drag, startPoint x: 565, startPoint y: 386, endPoint x: 565, endPoint y: 381, distance: 5.0
click at [565, 381] on strong "INTERIOR FEATURES - LIGHTING" at bounding box center [526, 382] width 89 height 7
click at [558, 305] on div "POWERTRAIN - FUEL AND EXHAUST SYSTEMS • Large fuel tank POWERTRAIN - TRANSMISSI…" at bounding box center [615, 376] width 266 height 725
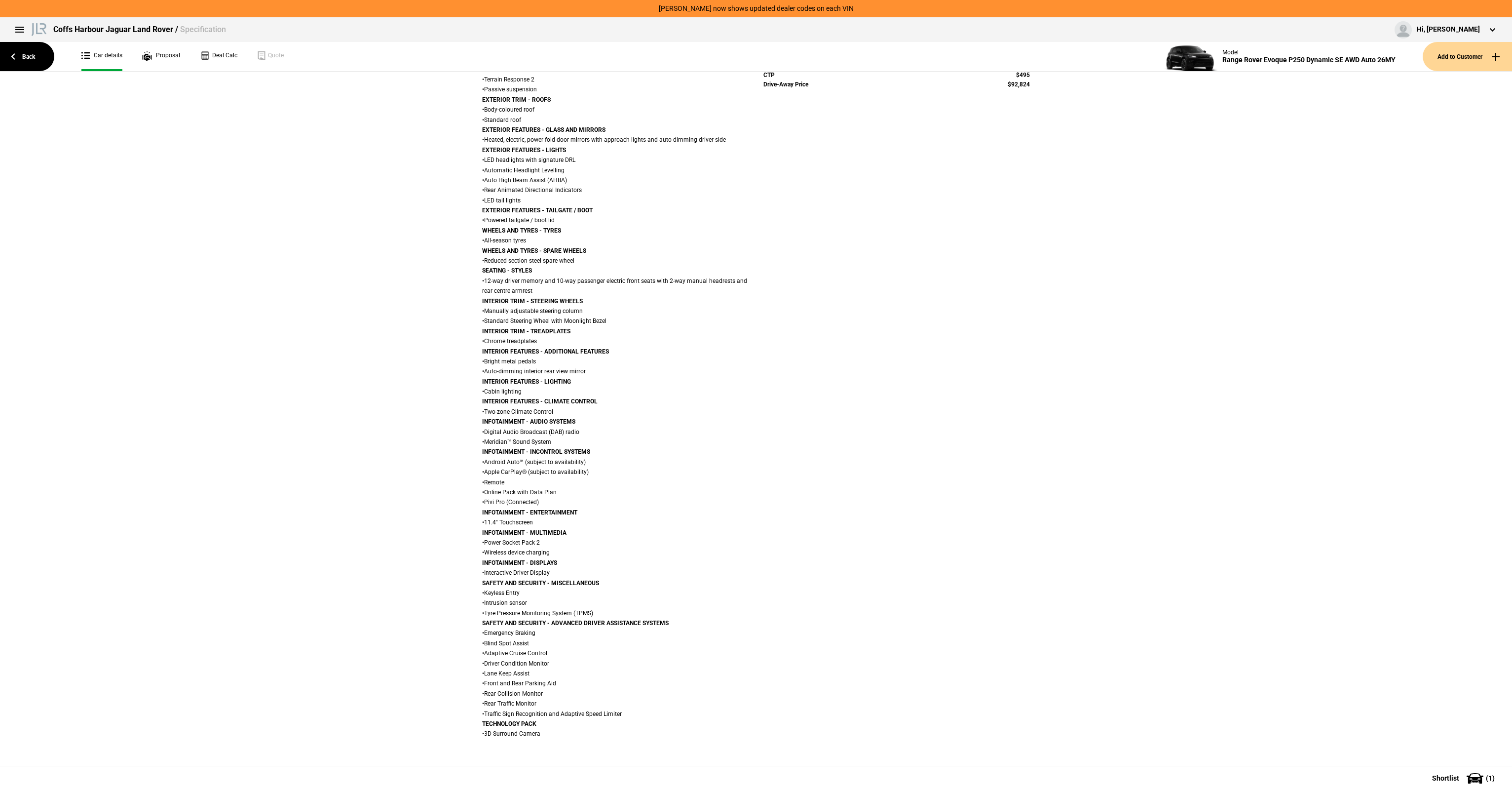
scroll to position [0, 0]
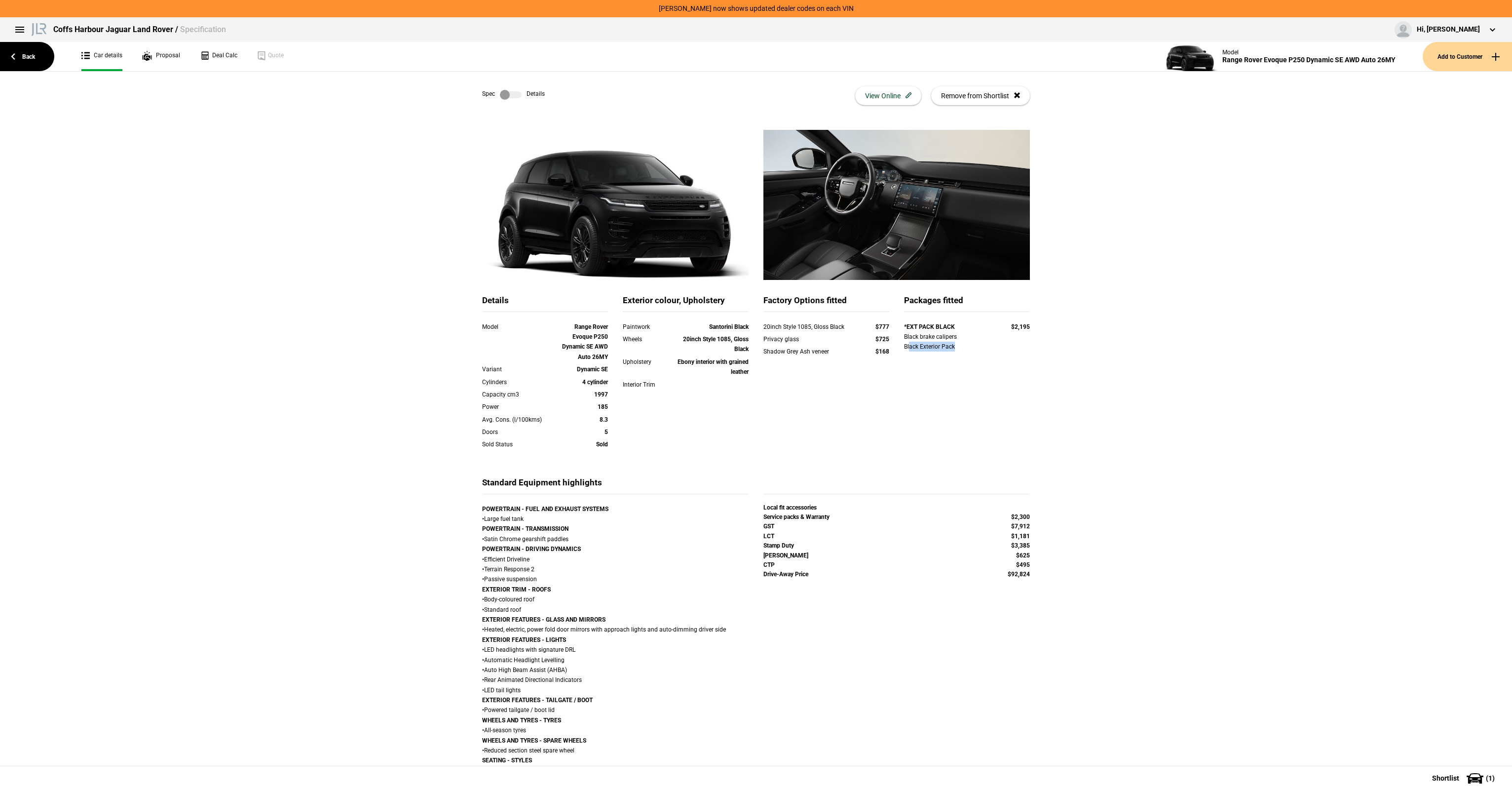
drag, startPoint x: 905, startPoint y: 342, endPoint x: 1009, endPoint y: 346, distance: 104.1
click at [1009, 346] on div "Black brake calipers Black Exterior Pack" at bounding box center [967, 342] width 126 height 20
click at [1011, 346] on div "Black brake calipers Black Exterior Pack" at bounding box center [967, 342] width 126 height 20
click at [961, 325] on div "*EXT PACK BLACK" at bounding box center [948, 327] width 88 height 10
drag, startPoint x: 908, startPoint y: 319, endPoint x: 944, endPoint y: 334, distance: 39.0
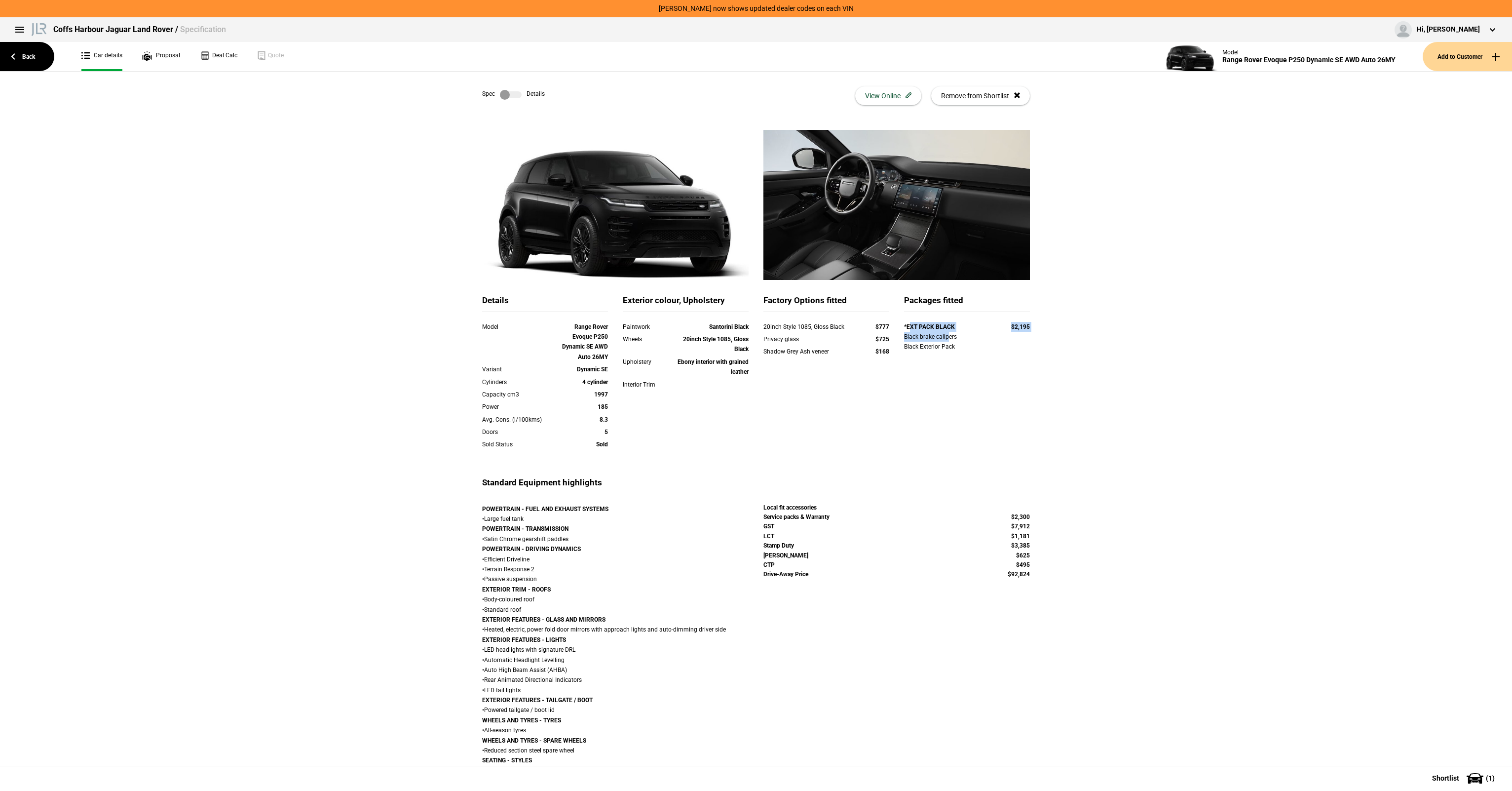
click at [944, 334] on div "Packages fitted *EXT PACK BLACK $2,195 Black brake calipers Black Exterior Pack" at bounding box center [967, 329] width 126 height 70
drag, startPoint x: 944, startPoint y: 334, endPoint x: 950, endPoint y: 335, distance: 6.1
click at [950, 335] on div "Black brake calipers Black Exterior Pack" at bounding box center [967, 342] width 126 height 20
drag, startPoint x: 957, startPoint y: 342, endPoint x: 913, endPoint y: 328, distance: 46.2
click at [913, 328] on div "*EXT PACK BLACK $2,195 Black brake calipers Black Exterior Pack" at bounding box center [967, 336] width 126 height 30
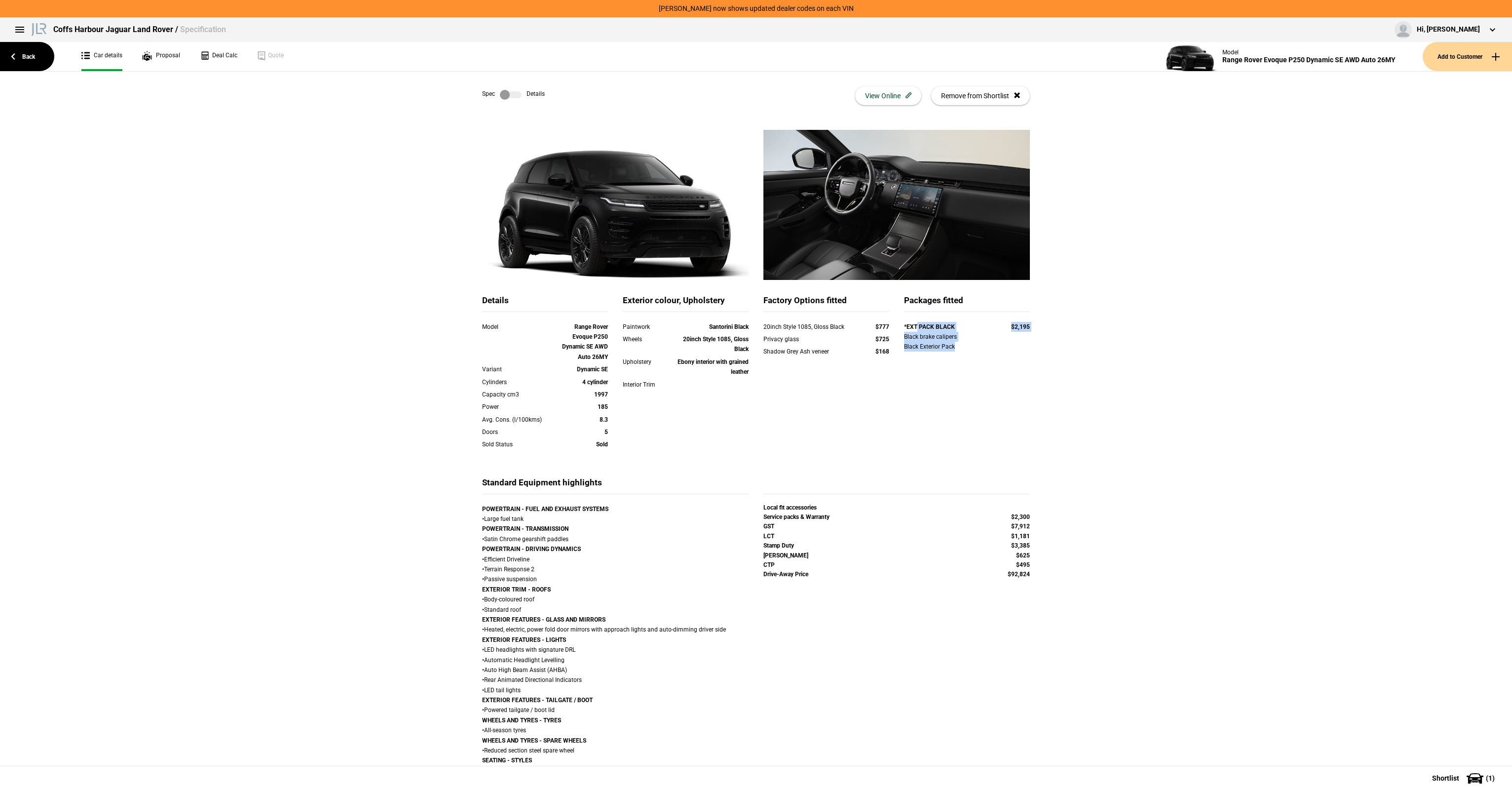
drag, startPoint x: 913, startPoint y: 328, endPoint x: 900, endPoint y: 325, distance: 13.3
click at [913, 328] on strong "*EXT PACK BLACK" at bounding box center [929, 327] width 51 height 7
drag, startPoint x: 897, startPoint y: 323, endPoint x: 959, endPoint y: 338, distance: 63.8
click at [959, 338] on div "*EXT PACK BLACK $2,195 Black brake calipers Black Exterior Pack" at bounding box center [967, 338] width 141 height 32
drag, startPoint x: 959, startPoint y: 338, endPoint x: 989, endPoint y: 339, distance: 30.0
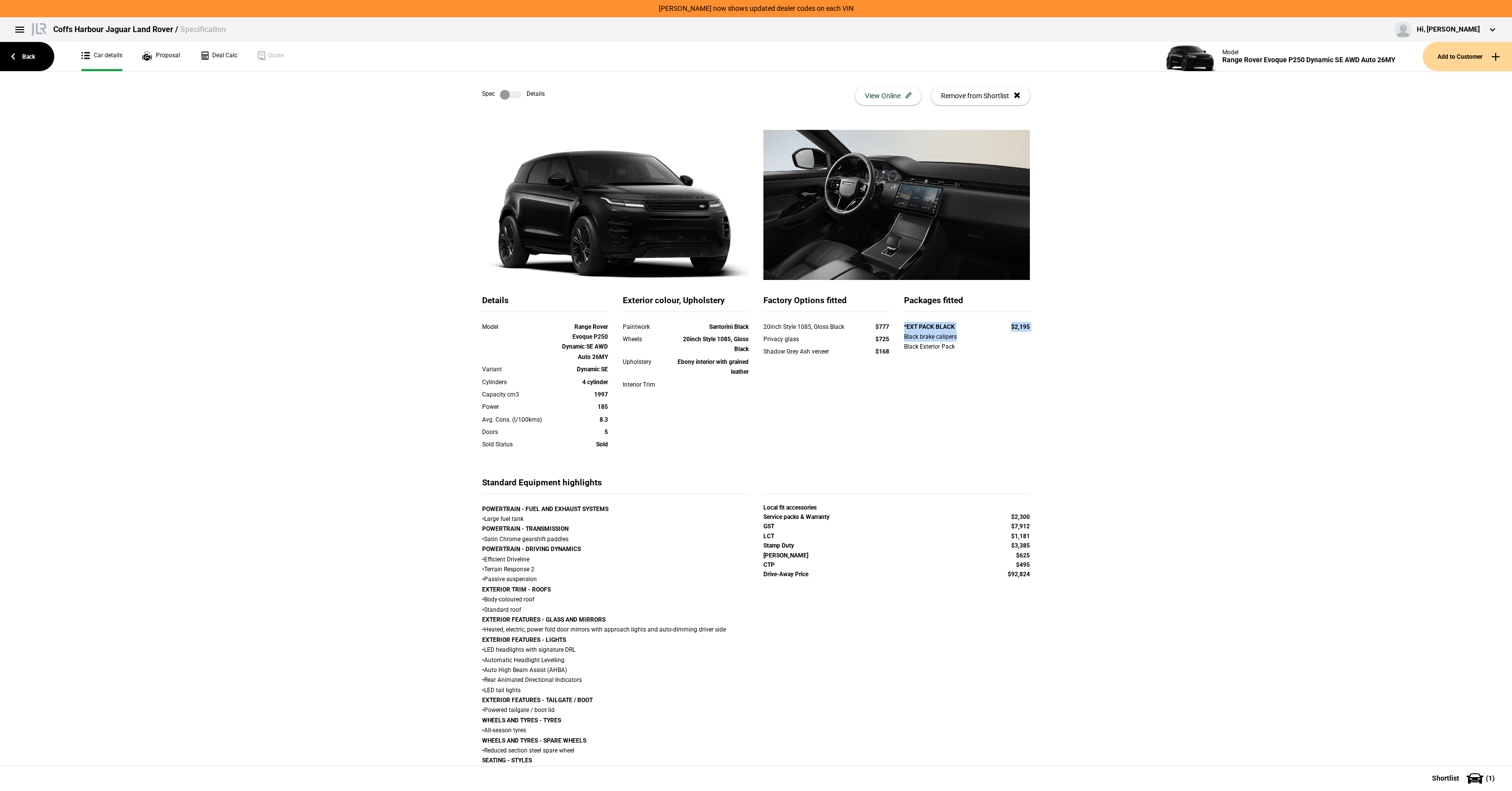
click at [959, 338] on div "Black brake calipers Black Exterior Pack" at bounding box center [967, 342] width 126 height 20
click at [1046, 338] on div "Details Model Range Rover Evoque P250 Dynamic SE AWD Auto 26MY Variant Dynamic …" at bounding box center [756, 693] width 1512 height 1126
click at [791, 358] on div "Shadow Grey Ash veneer $168" at bounding box center [826, 352] width 141 height 12
click at [1034, 336] on div "Details Model Range Rover Evoque P250 Dynamic SE AWD Auto 26MY Variant Dynamic …" at bounding box center [756, 693] width 578 height 1126
drag, startPoint x: 923, startPoint y: 333, endPoint x: 947, endPoint y: 355, distance: 32.6
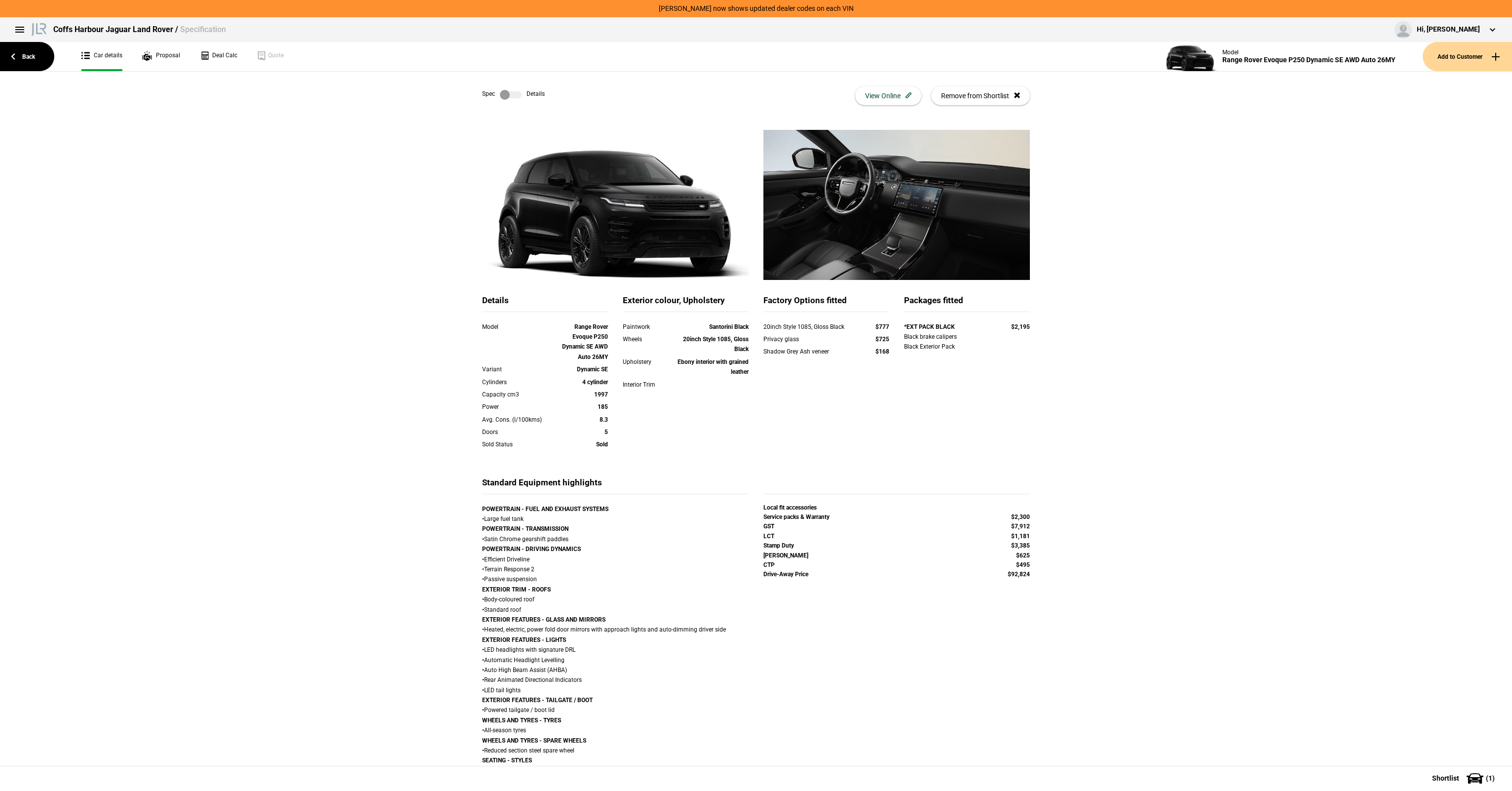
click at [947, 354] on div "*EXT PACK BLACK $2,195 Black brake calipers Black Exterior Pack" at bounding box center [967, 338] width 141 height 32
click at [947, 355] on div "*EXT PACK BLACK $2,195 Black brake calipers Black Exterior Pack" at bounding box center [967, 343] width 126 height 42
drag, startPoint x: 959, startPoint y: 362, endPoint x: 919, endPoint y: 327, distance: 53.2
click at [919, 327] on div "*EXT PACK BLACK $2,195 Black brake calipers Black Exterior Pack" at bounding box center [967, 343] width 126 height 42
click at [919, 327] on strong "*EXT PACK BLACK" at bounding box center [929, 327] width 51 height 7
